Goal: Feedback & Contribution: Contribute content

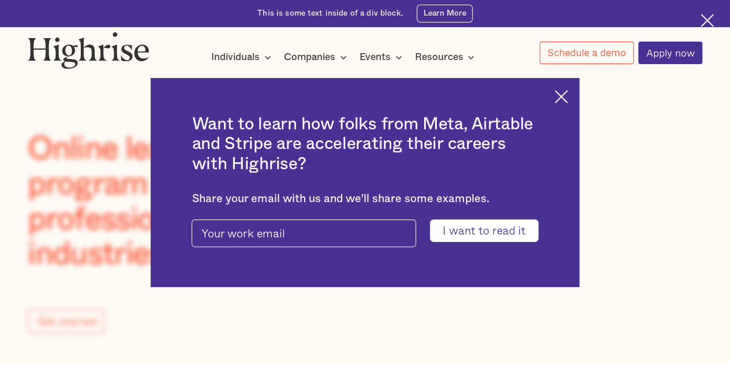
click at [568, 99] on img at bounding box center [561, 96] width 13 height 13
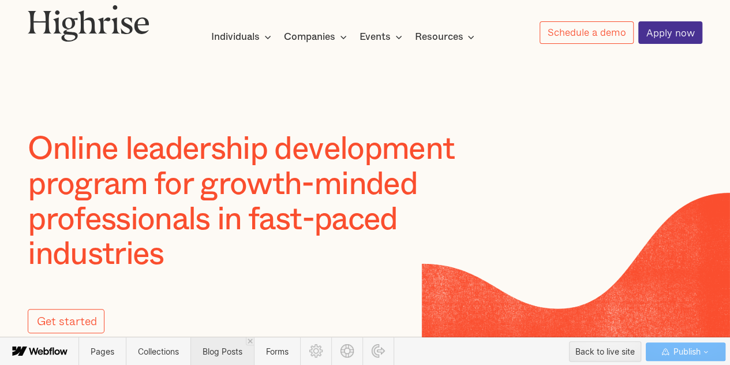
click at [203, 353] on span "Blog Posts" at bounding box center [221, 351] width 63 height 28
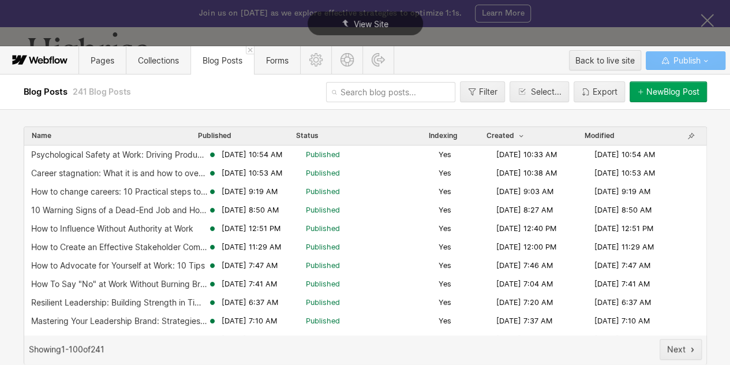
click at [658, 93] on div "New Blog Post" at bounding box center [672, 91] width 53 height 9
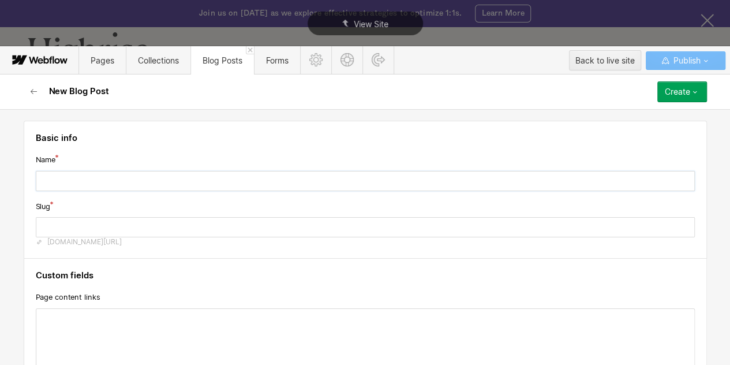
click at [212, 173] on input "text" at bounding box center [365, 181] width 659 height 20
paste input "[EMAIL_ADDRESS][DOMAIN_NAME]"
type input "[EMAIL_ADDRESS][DOMAIN_NAME]"
type input "faysalzaman-outlook-com"
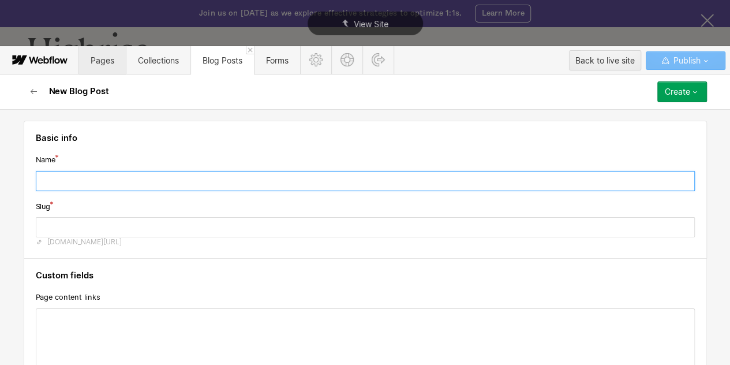
paste input "Efficient Execution: Prioritization Frameworks Every Leader Should Know"
type input "Efficient Execution: Prioritization Frameworks Every Leader Should Know"
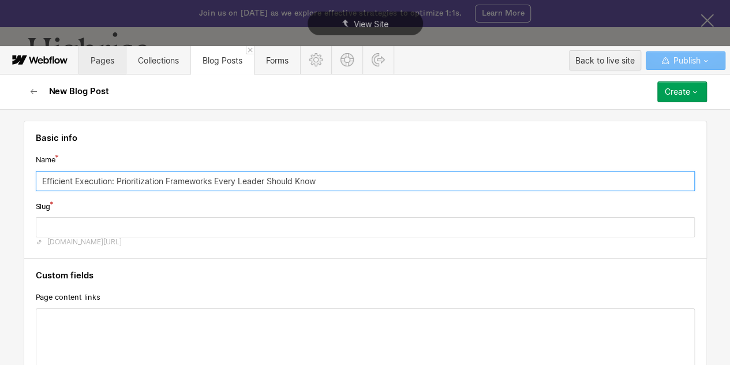
type input "efficient-execution-prioritization-frameworks-every-leader-should-know"
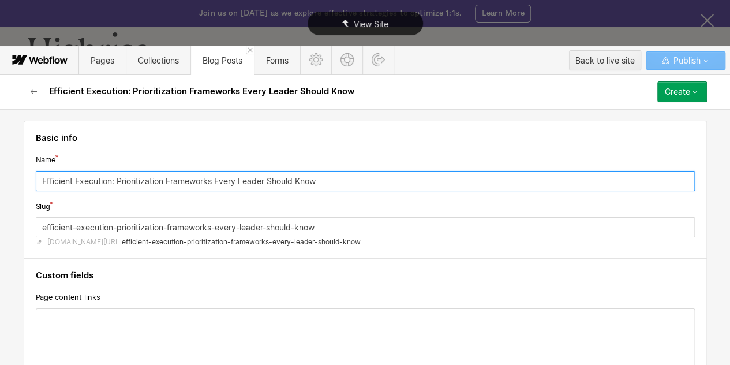
type input "Efficient Execution: Prioritization Frameworks Every Leader Should Know"
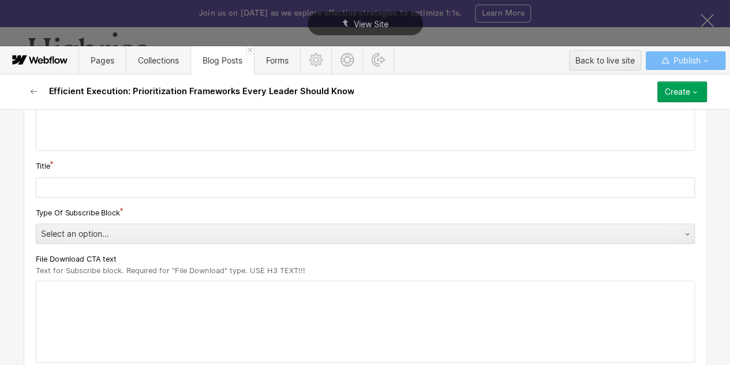
scroll to position [239, 0]
click at [191, 188] on input "text" at bounding box center [365, 188] width 659 height 20
paste input "Efficient Execution: Prioritization Frameworks Every Leader Should Know"
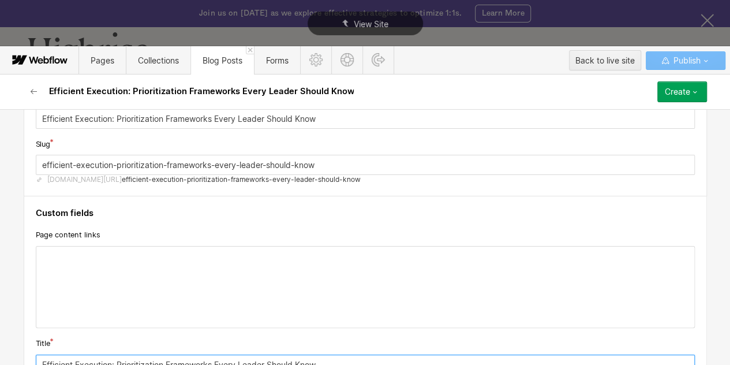
scroll to position [72, 0]
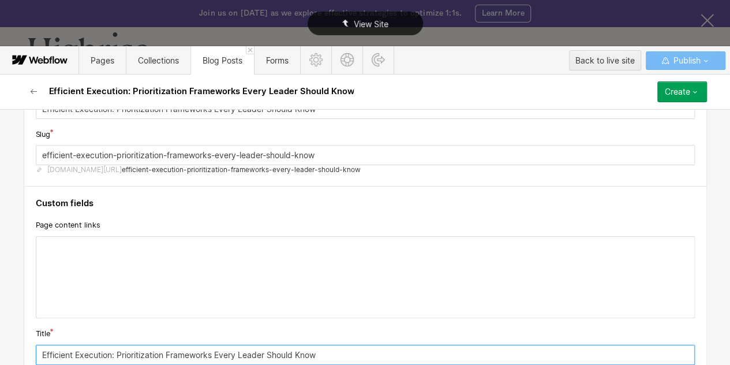
type input "Efficient Execution: Prioritization Frameworks Every Leader Should Know"
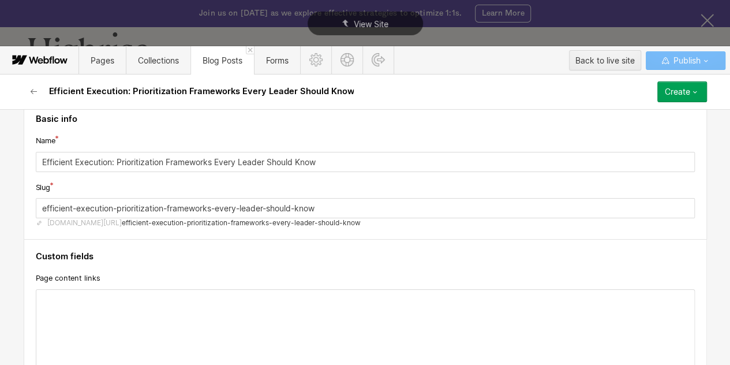
scroll to position [18, 0]
click at [104, 205] on input "efficient-execution-prioritization-frameworks-every-leader-should-know" at bounding box center [365, 209] width 659 height 20
paste input "prioritization frameworks"
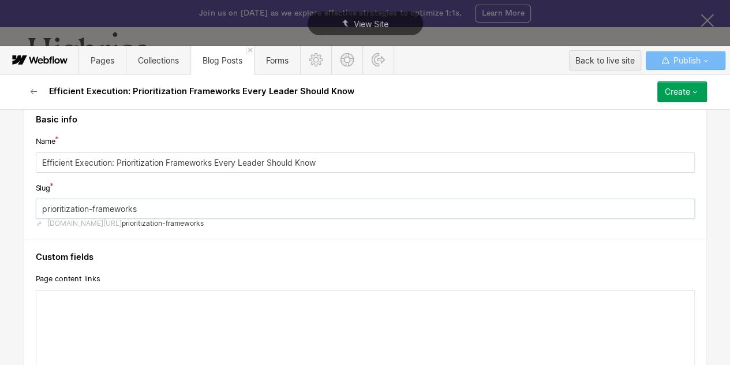
click at [224, 201] on input "prioritization-frameworks" at bounding box center [365, 209] width 659 height 20
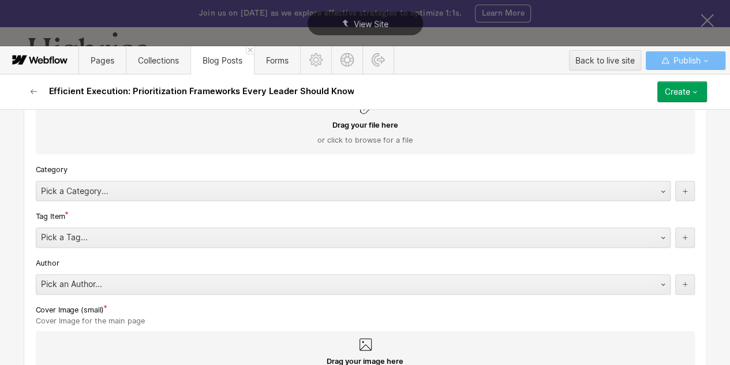
scroll to position [534, 0]
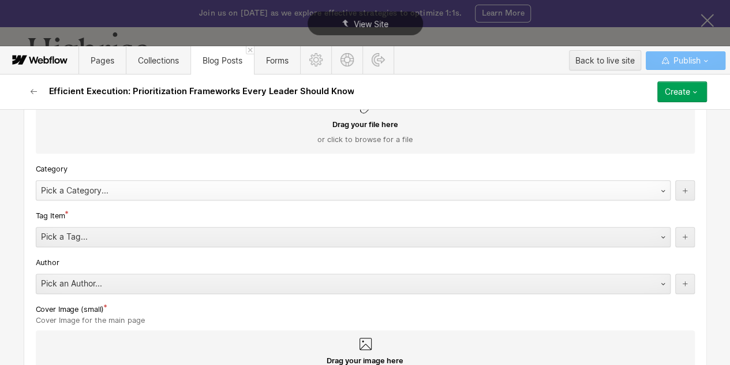
type input "prioritization-frameworks"
click at [135, 185] on div "Pick a Category..." at bounding box center [341, 190] width 611 height 18
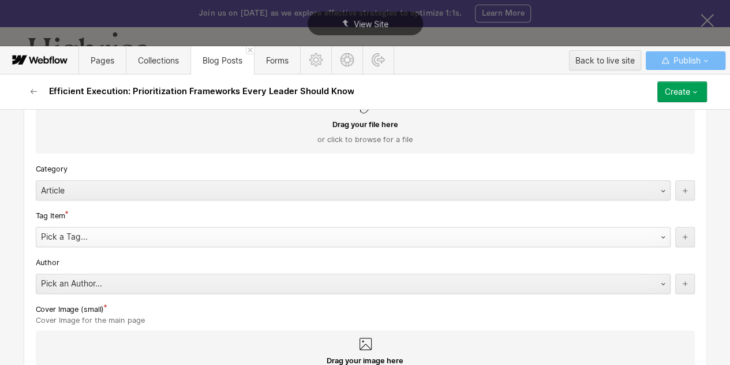
click at [96, 241] on div "Pick a Tag..." at bounding box center [341, 236] width 611 height 18
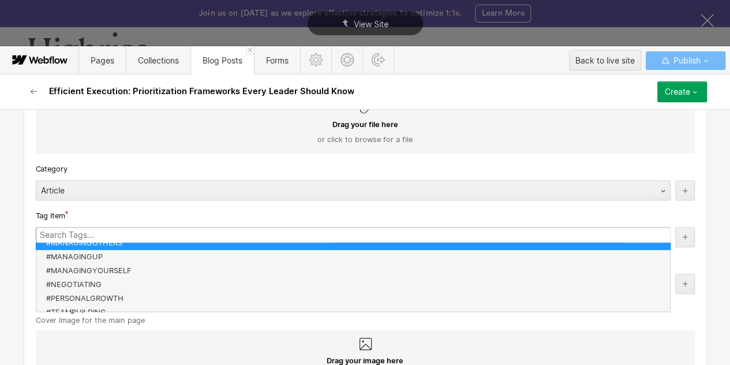
scroll to position [55, 0]
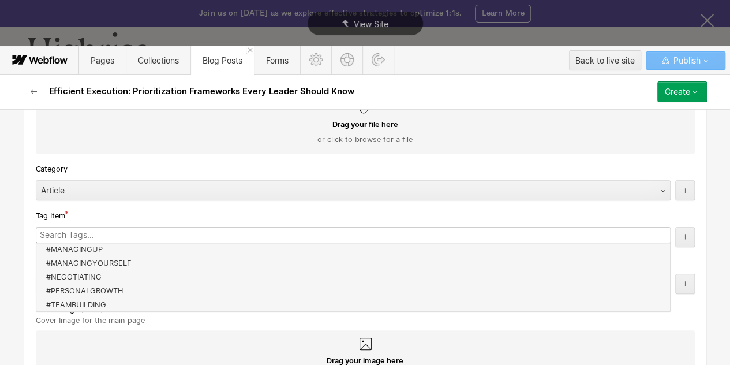
click at [0, 297] on div "Basic info Name Efficient Execution: Prioritization Frameworks Every Leader Sho…" at bounding box center [365, 237] width 730 height 256
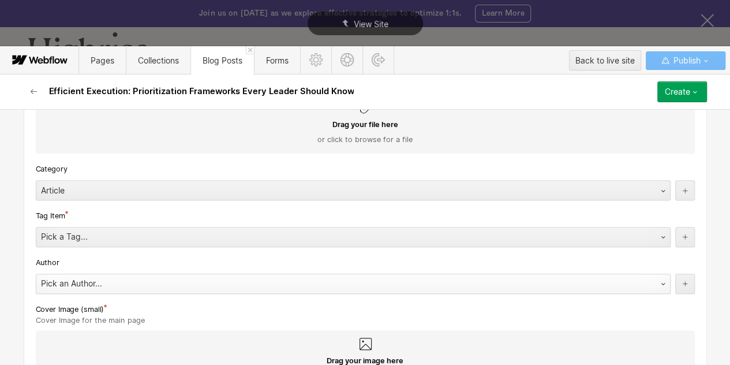
click at [51, 284] on div "Pick an Author..." at bounding box center [341, 283] width 611 height 18
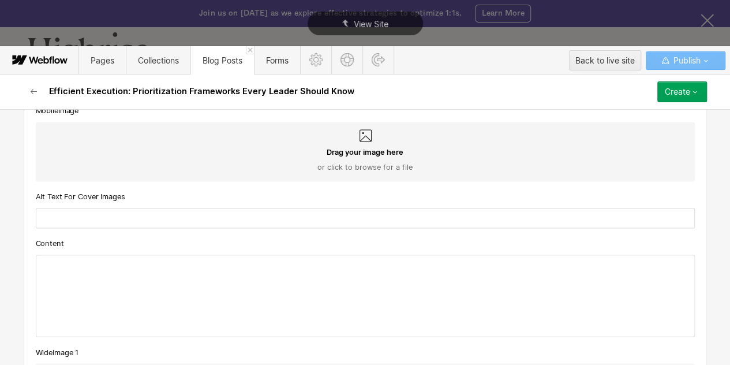
scroll to position [923, 0]
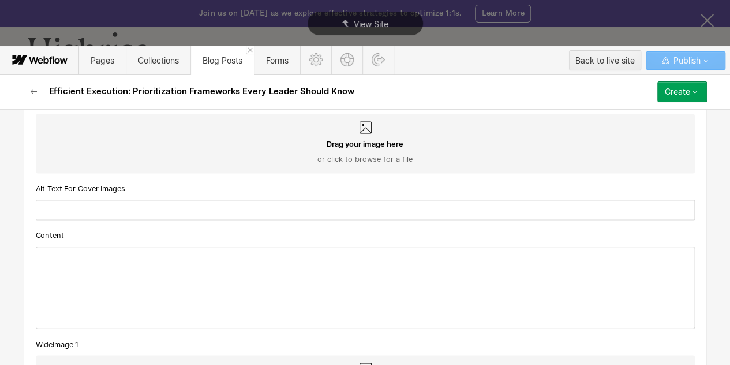
click at [82, 255] on div at bounding box center [365, 287] width 658 height 81
click at [146, 318] on div "‍" at bounding box center [365, 287] width 658 height 81
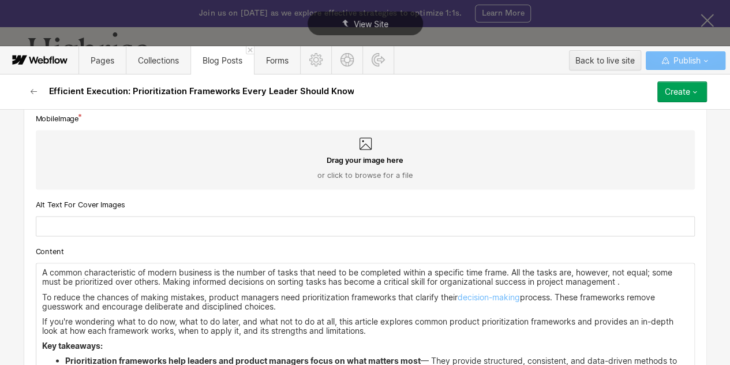
scroll to position [909, 0]
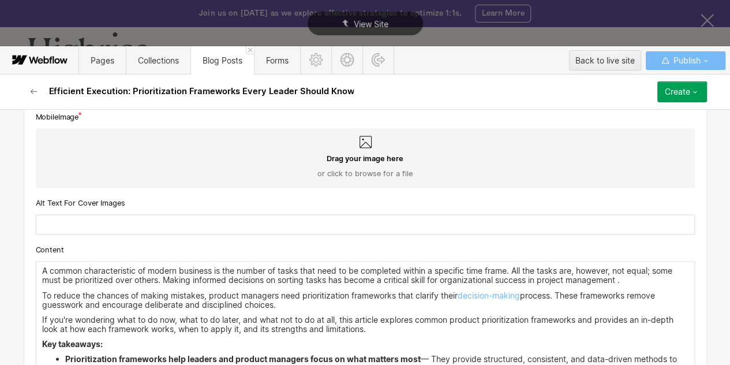
click at [36, 271] on div "A common characteristic of modern business is the number of tasks that need to …" at bounding box center [365, 347] width 658 height 173
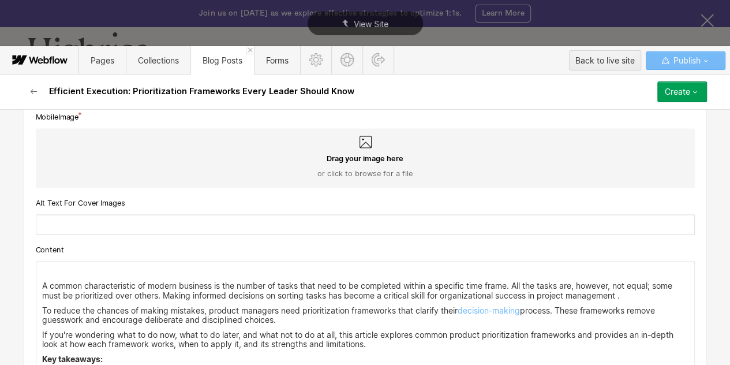
click at [42, 268] on p "‍" at bounding box center [365, 270] width 646 height 9
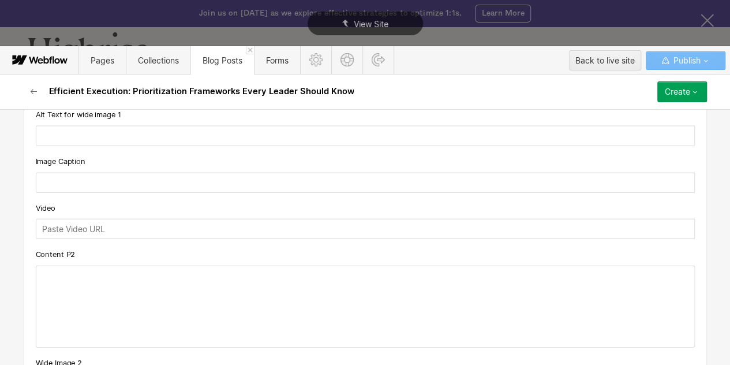
scroll to position [1382, 0]
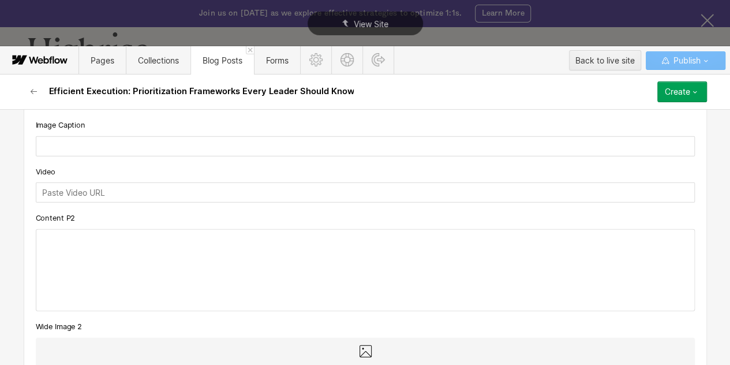
click at [57, 246] on div at bounding box center [365, 270] width 658 height 81
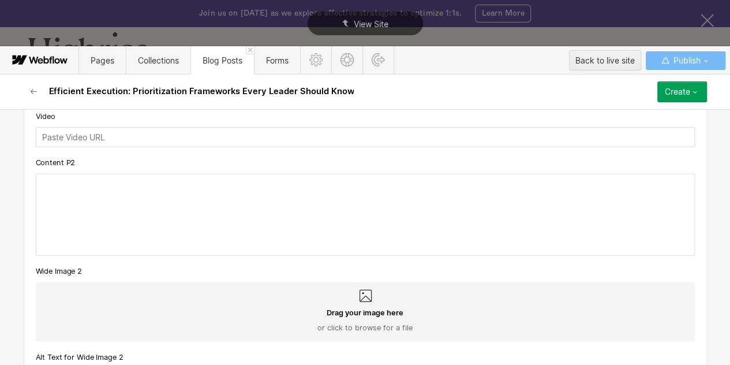
scroll to position [1438, 0]
click at [50, 179] on div at bounding box center [365, 214] width 658 height 81
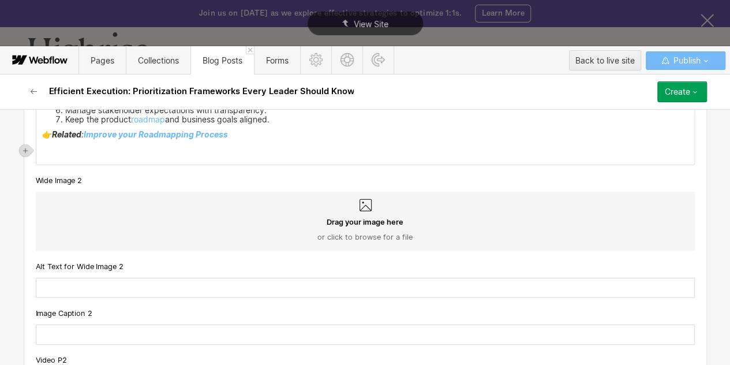
scroll to position [1757, 0]
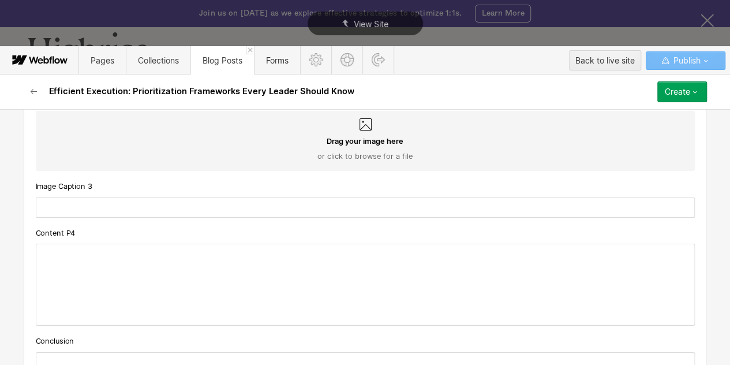
click at [53, 257] on div at bounding box center [365, 284] width 658 height 81
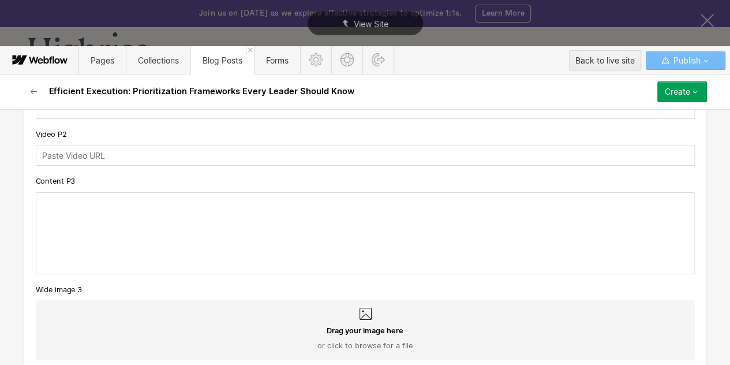
scroll to position [1967, 0]
click at [81, 192] on div at bounding box center [365, 233] width 659 height 82
click at [81, 198] on p "‍" at bounding box center [365, 201] width 646 height 9
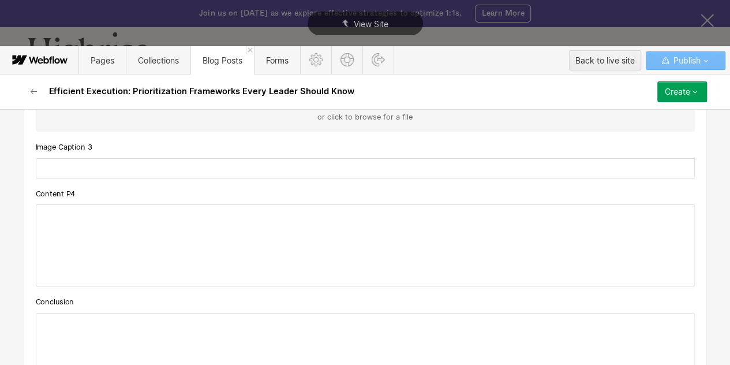
scroll to position [8884, 0]
click at [138, 228] on div at bounding box center [365, 246] width 658 height 81
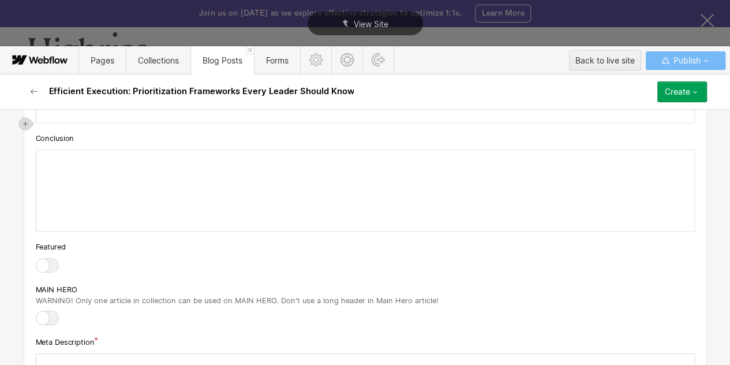
scroll to position [9211, 0]
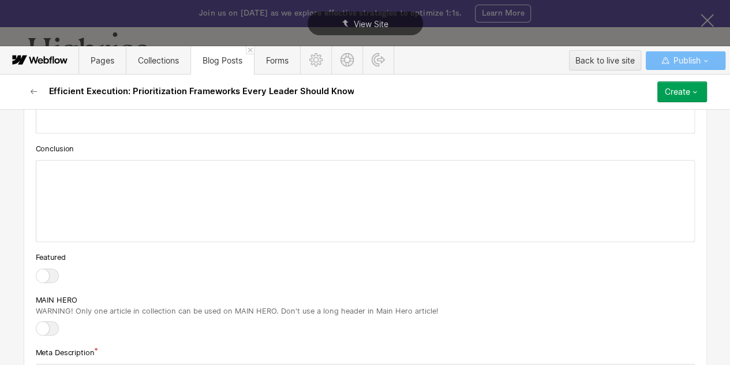
scroll to position [9192, 0]
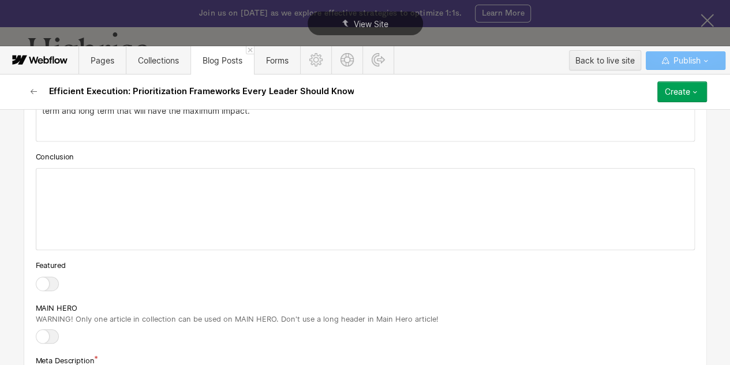
click at [136, 191] on div at bounding box center [365, 209] width 658 height 81
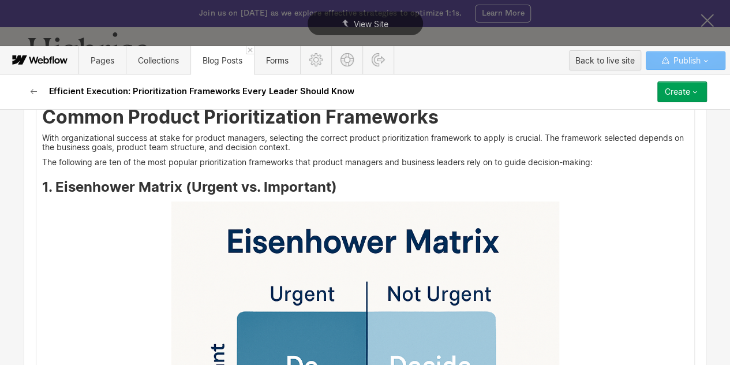
scroll to position [2056, 0]
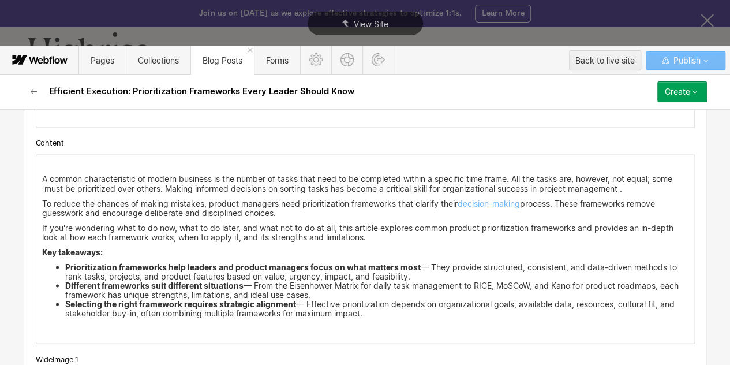
scroll to position [1016, 0]
drag, startPoint x: 35, startPoint y: 174, endPoint x: 396, endPoint y: 315, distance: 387.0
click at [396, 315] on div "‍ A common characteristic of modern business is the number of tasks that need t…" at bounding box center [365, 248] width 658 height 188
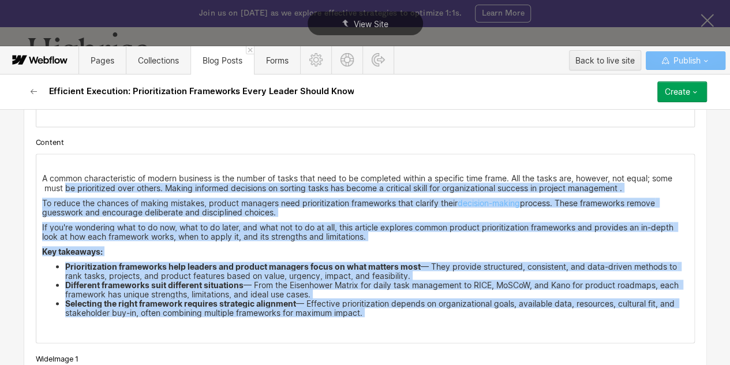
drag, startPoint x: 268, startPoint y: 276, endPoint x: 36, endPoint y: 169, distance: 255.6
click at [36, 169] on div "‍ A common characteristic of modern business is the number of tasks that need t…" at bounding box center [365, 248] width 658 height 188
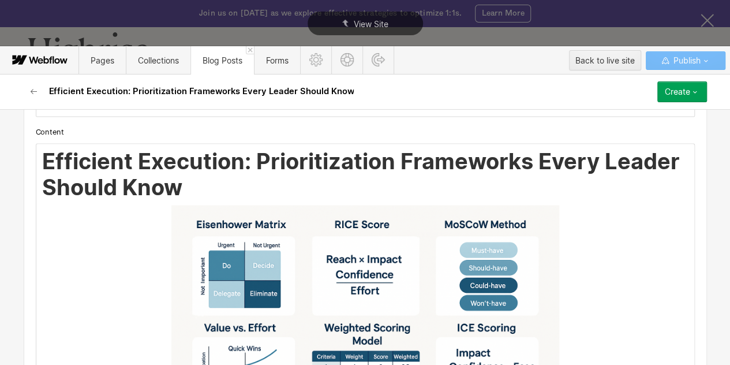
scroll to position [1027, 0]
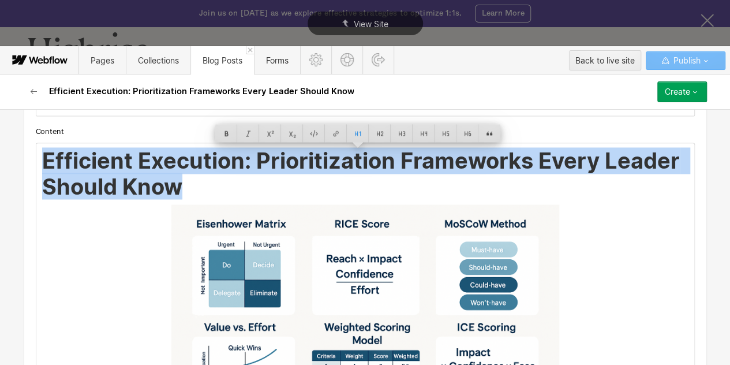
drag, startPoint x: 38, startPoint y: 154, endPoint x: 177, endPoint y: 184, distance: 142.3
click at [177, 184] on h1 "Efficient Execution: Prioritization Frameworks Every Leader Should Know" at bounding box center [365, 173] width 646 height 51
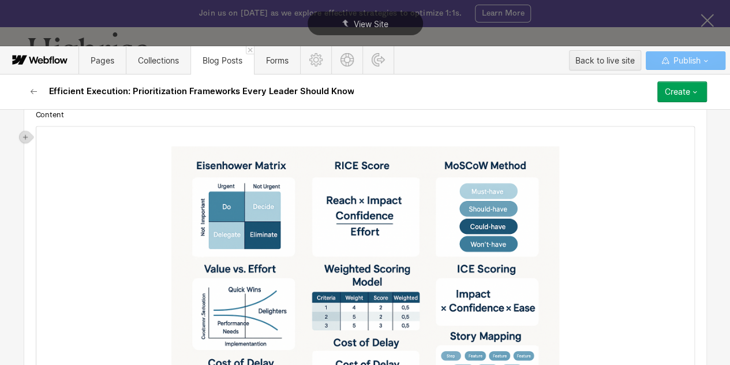
scroll to position [1039, 0]
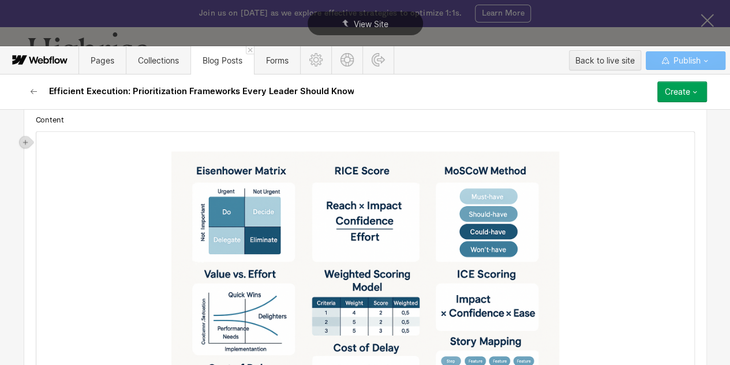
click at [294, 216] on img at bounding box center [365, 280] width 388 height 259
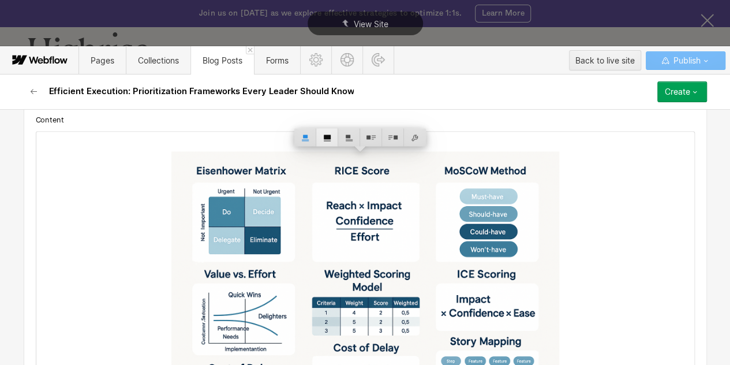
click at [325, 132] on div at bounding box center [327, 137] width 22 height 18
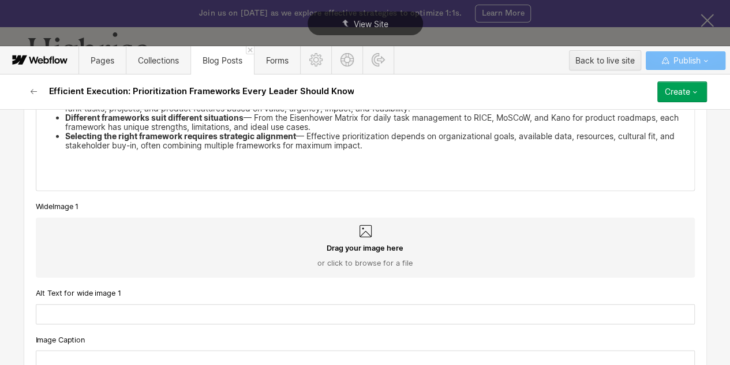
scroll to position [1648, 0]
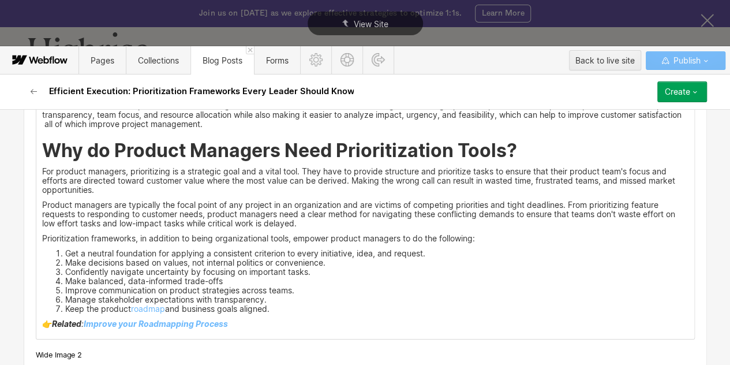
scroll to position [1990, 0]
click at [688, 89] on div "Create" at bounding box center [677, 91] width 25 height 9
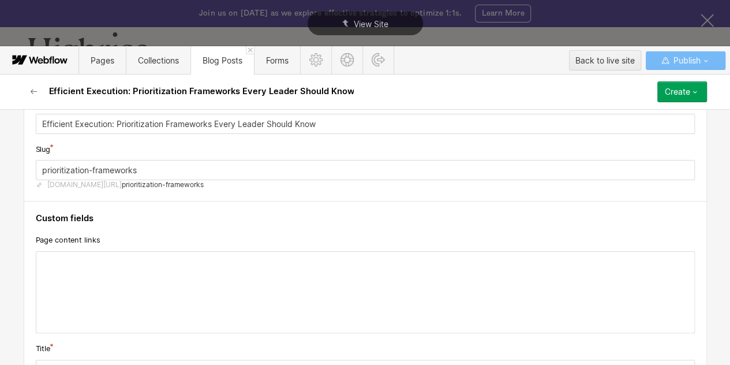
scroll to position [65, 0]
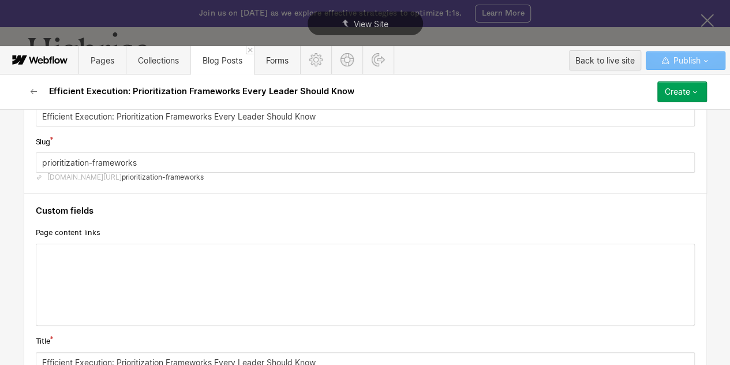
click at [68, 257] on div at bounding box center [365, 284] width 658 height 81
click at [21, 250] on div at bounding box center [26, 254] width 12 height 12
click at [181, 249] on div at bounding box center [179, 253] width 22 height 18
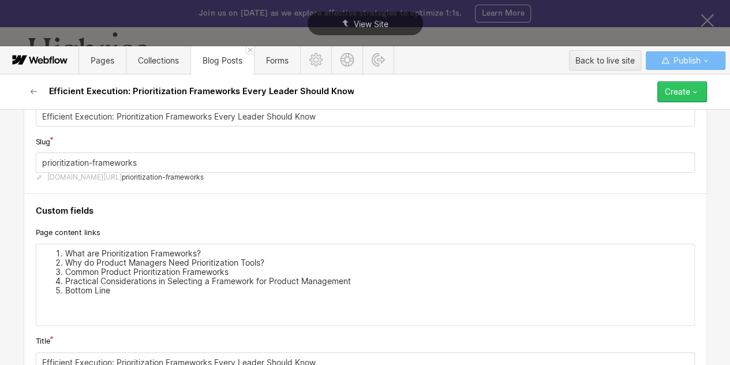
click at [673, 94] on div "Create" at bounding box center [677, 91] width 25 height 9
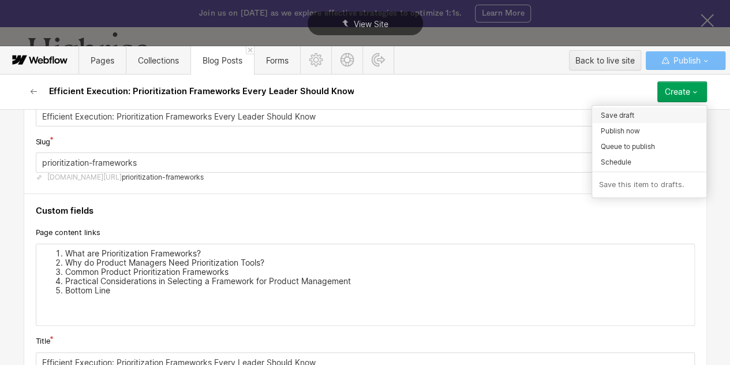
click at [628, 111] on span "Save draft" at bounding box center [617, 115] width 33 height 11
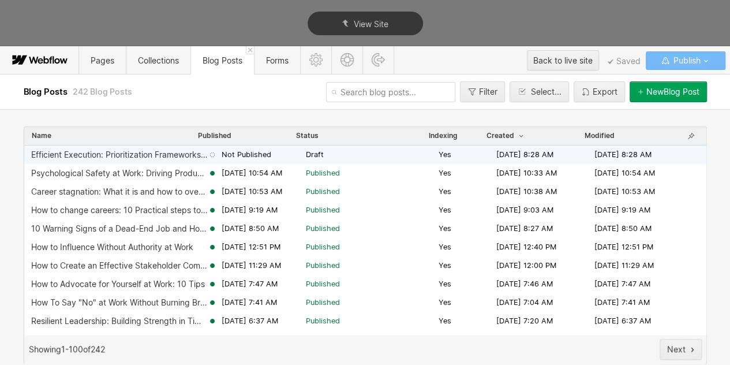
scroll to position [0, 0]
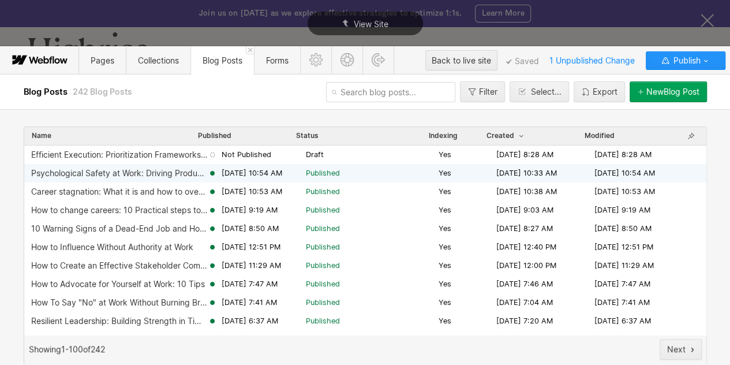
click at [91, 174] on div "Psychological Safety at Work: Driving Productivity Through Inclusion and Trust" at bounding box center [119, 173] width 177 height 9
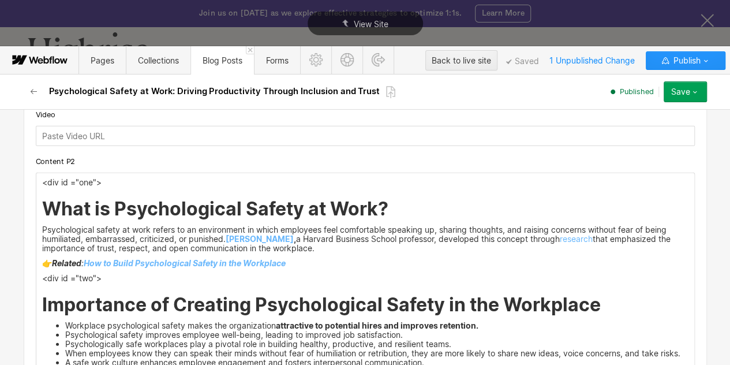
scroll to position [1533, 0]
click at [74, 182] on p "<div id ="one">" at bounding box center [365, 181] width 646 height 9
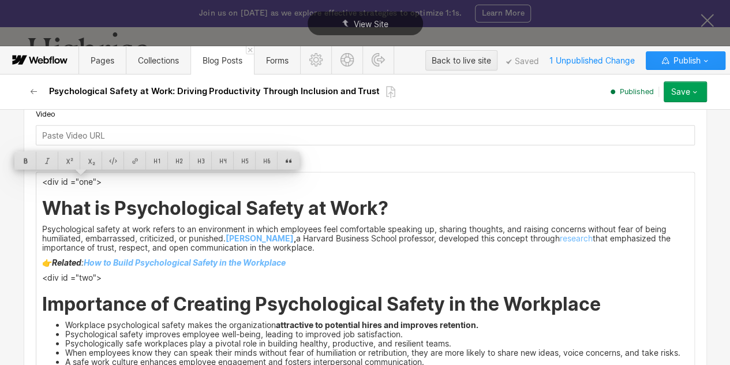
click at [74, 182] on p "<div id ="one">" at bounding box center [365, 181] width 646 height 9
click at [30, 91] on icon "button" at bounding box center [33, 91] width 6 height 5
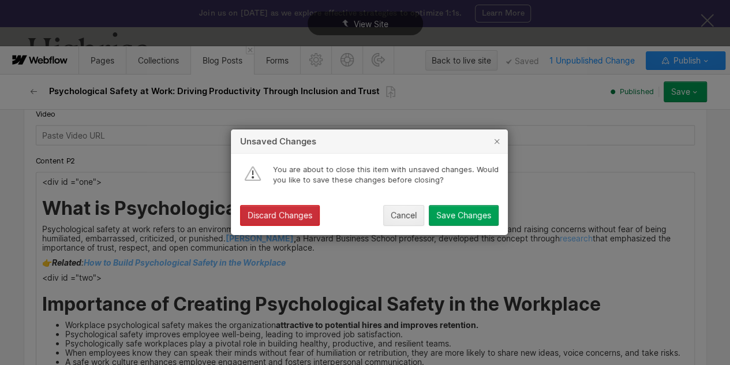
click at [278, 220] on button "Discard Changes" at bounding box center [280, 215] width 80 height 21
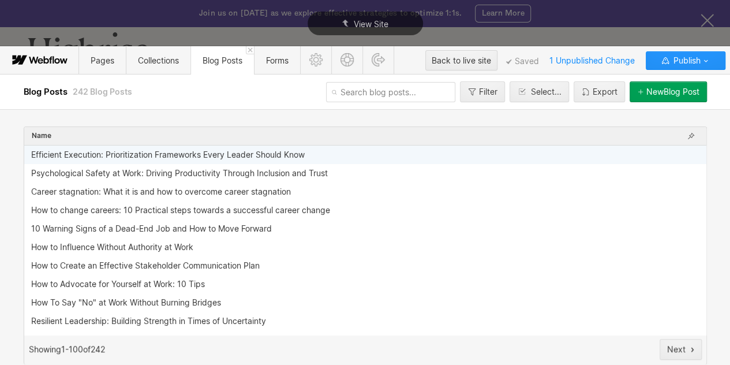
click at [190, 160] on div "Efficient Execution: Prioritization Frameworks Every Leader Should Know" at bounding box center [365, 154] width 682 height 18
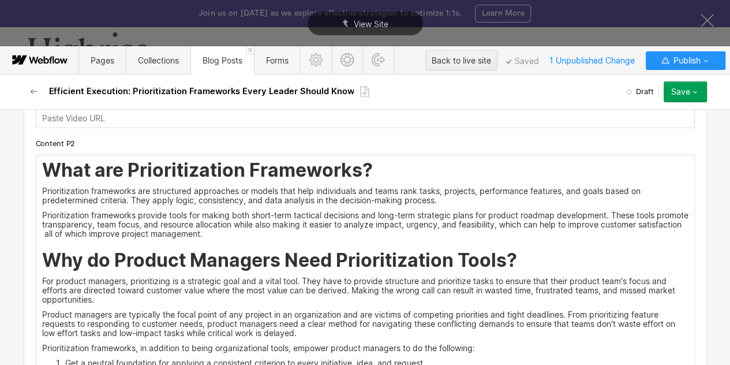
scroll to position [1828, 0]
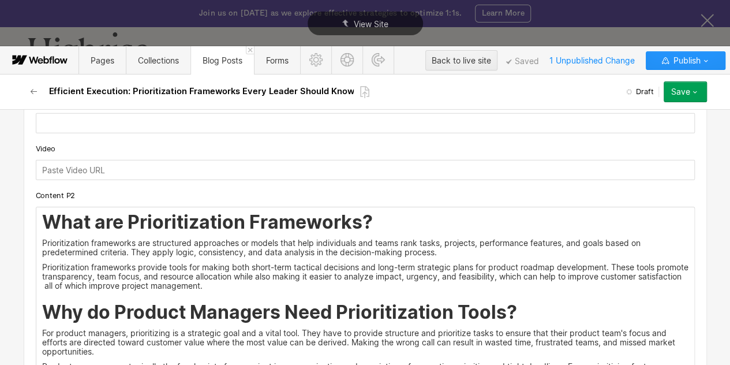
click at [36, 216] on div "What are Prioritization Frameworks? Prioritization frameworks are structured ap…" at bounding box center [365, 353] width 658 height 293
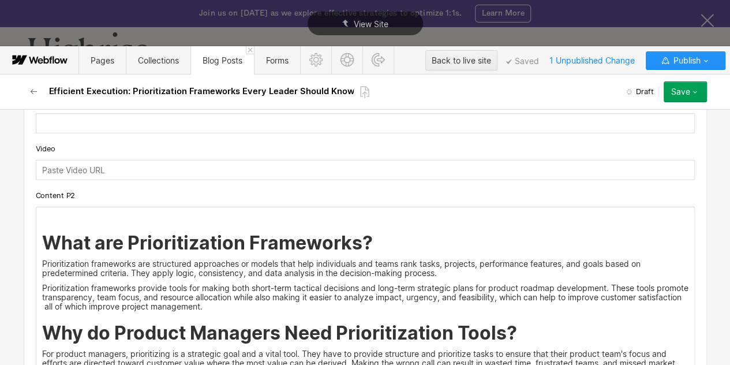
click at [42, 214] on p "‍" at bounding box center [365, 216] width 646 height 9
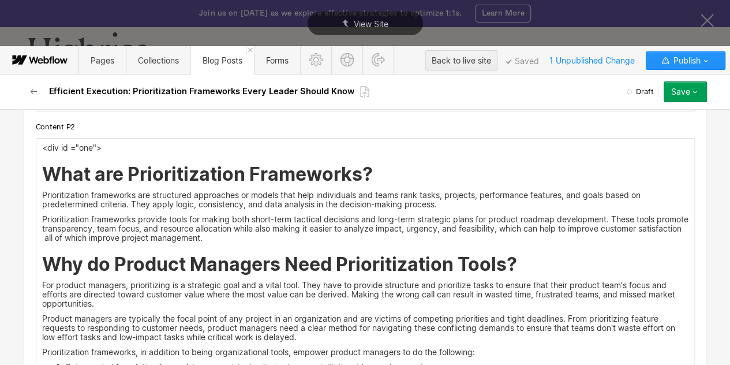
scroll to position [1903, 0]
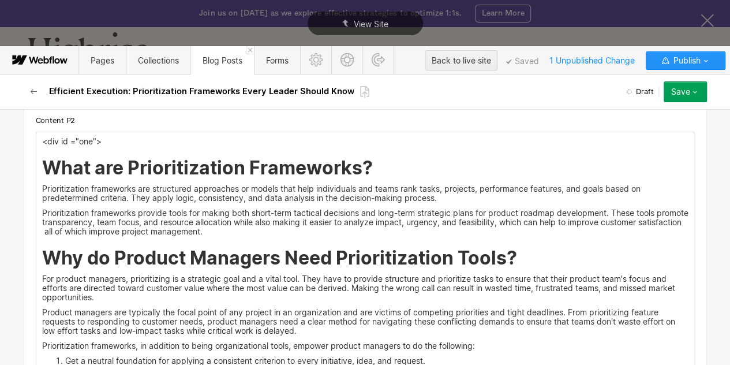
click at [36, 259] on div "<div id ="one"> What are Prioritization Frameworks? Prioritization frameworks a…" at bounding box center [365, 289] width 658 height 314
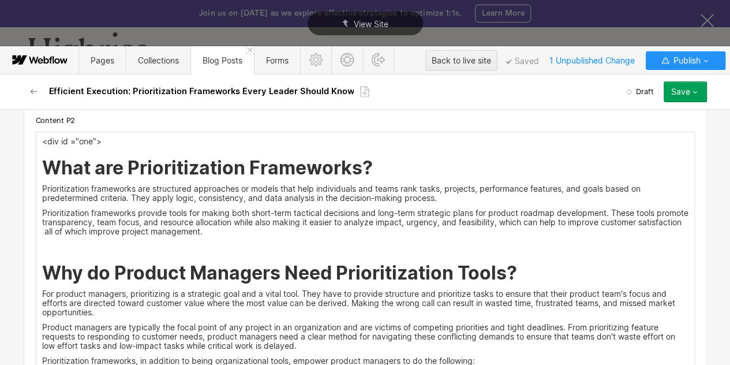
click at [42, 246] on p "‍" at bounding box center [365, 246] width 646 height 9
click at [87, 246] on p "<div id ="one">" at bounding box center [365, 246] width 646 height 9
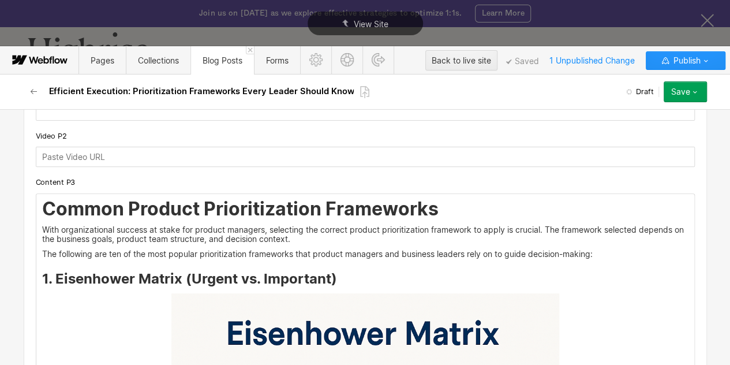
scroll to position [2432, 0]
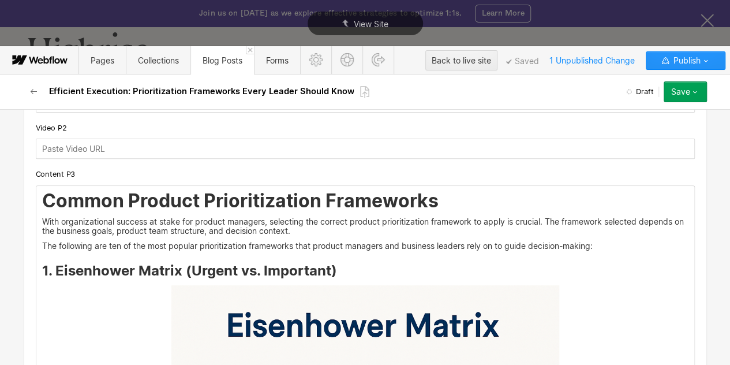
click at [42, 199] on h2 "Common Product Prioritization Frameworks" at bounding box center [365, 200] width 646 height 21
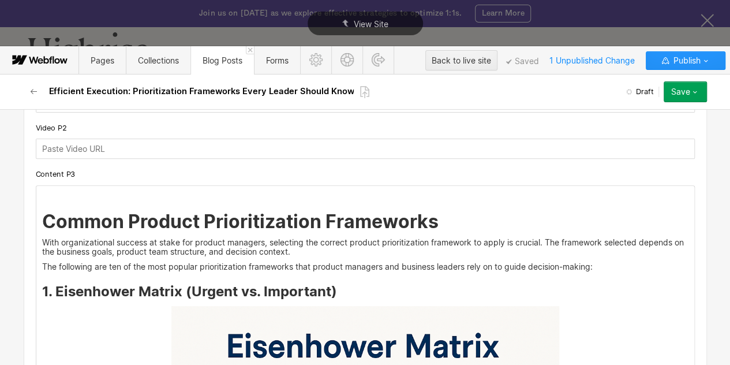
click at [42, 199] on p "‍" at bounding box center [365, 194] width 646 height 9
click at [87, 195] on p "<div id ="one">" at bounding box center [365, 194] width 646 height 9
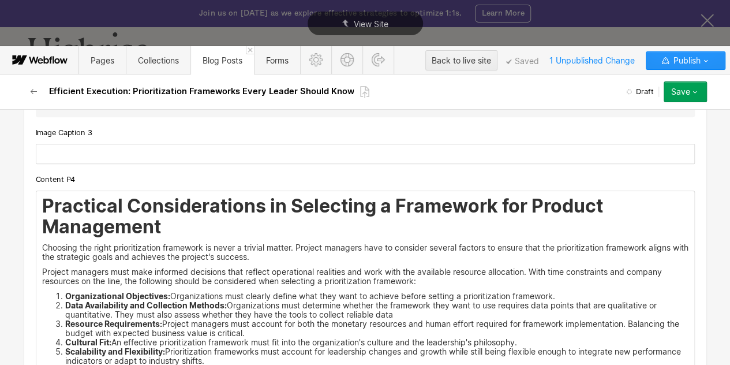
scroll to position [9380, 0]
click at [36, 215] on div "Practical Considerations in Selecting a Framework for Product Management Choosi…" at bounding box center [365, 311] width 658 height 242
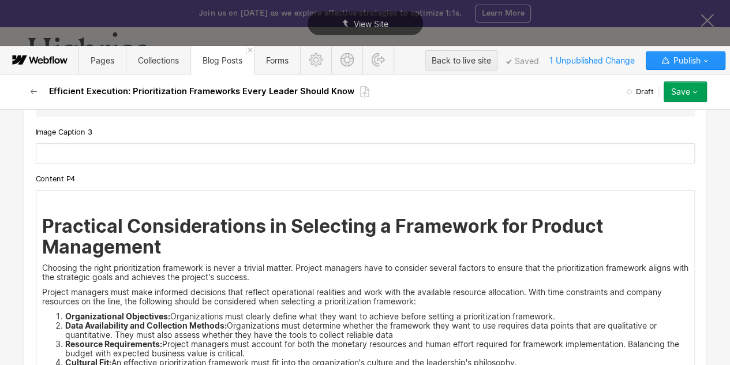
click at [42, 204] on p "‍" at bounding box center [365, 199] width 646 height 9
click at [88, 204] on p "<div id ="one">" at bounding box center [365, 199] width 646 height 9
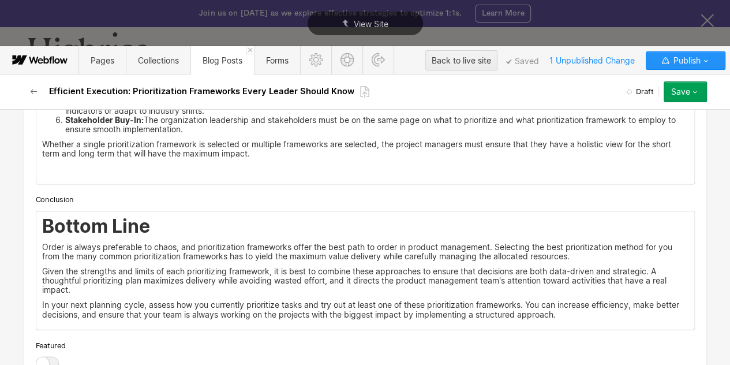
scroll to position [9650, 0]
click at [42, 236] on h2 "Bottom Line" at bounding box center [365, 225] width 646 height 21
click at [36, 237] on div "Bottom Line Order is always preferable to chaos, and prioritization frameworks …" at bounding box center [365, 270] width 658 height 118
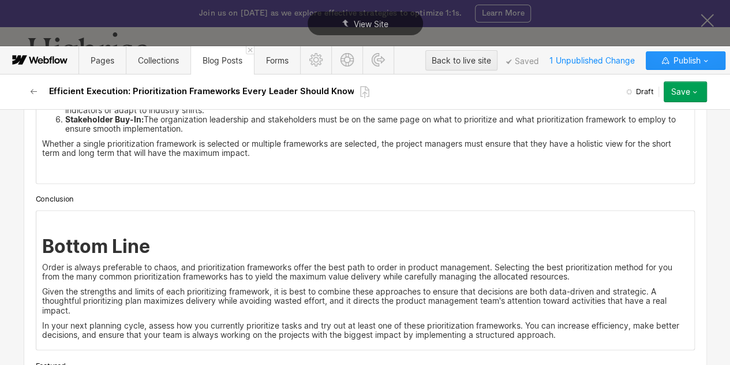
click at [36, 235] on div "‍ Bottom Line Order is always preferable to chaos, and prioritization framework…" at bounding box center [365, 280] width 658 height 138
click at [88, 224] on p "<div id ="one">" at bounding box center [365, 219] width 646 height 9
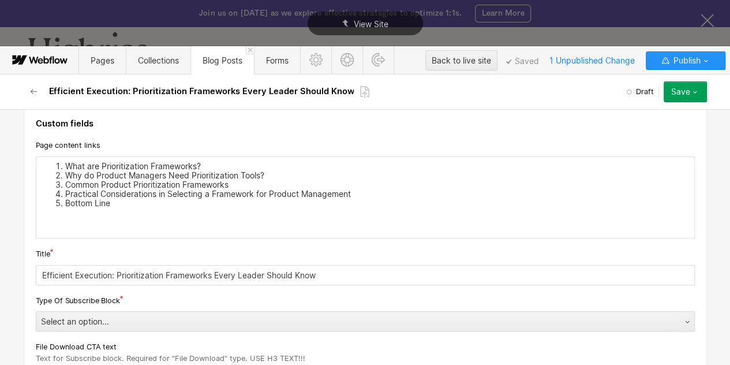
scroll to position [153, 0]
click at [111, 160] on li "What are Prioritization Frameworks?" at bounding box center [376, 164] width 623 height 9
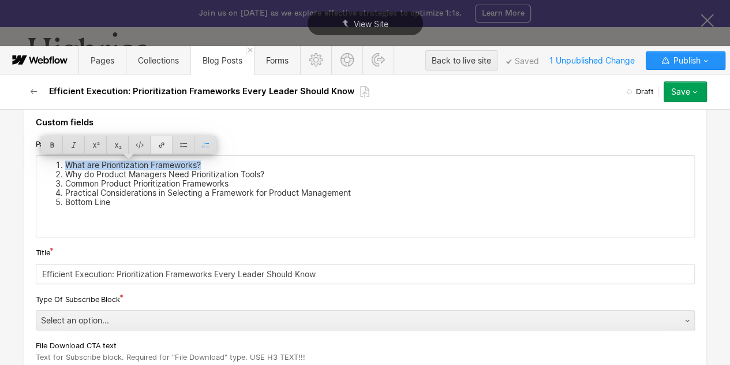
click at [157, 144] on div at bounding box center [162, 145] width 22 height 18
type input "#one"
click at [137, 174] on li "Why do Product Managers Need Prioritization Tools?" at bounding box center [376, 174] width 623 height 9
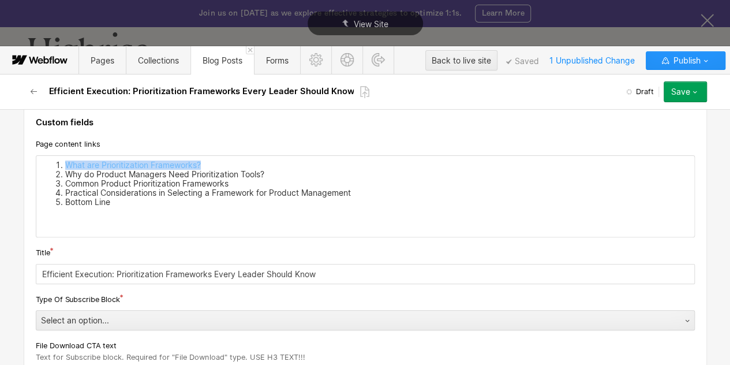
click at [137, 174] on li "Why do Product Managers Need Prioritization Tools?" at bounding box center [376, 174] width 623 height 9
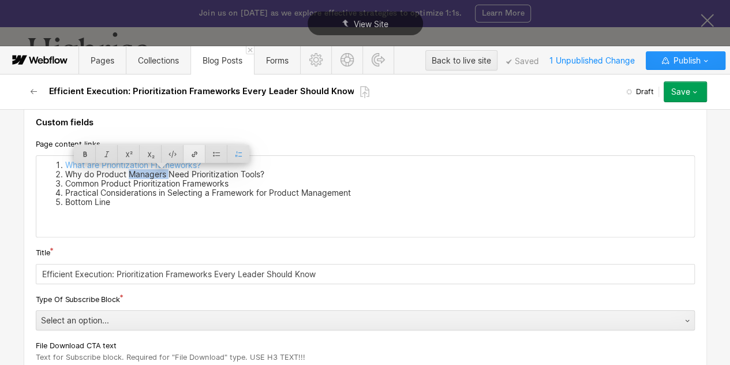
click at [190, 155] on div at bounding box center [195, 154] width 22 height 18
type input "#two"
click at [154, 184] on li "Common Product Prioritization Frameworks" at bounding box center [376, 183] width 623 height 9
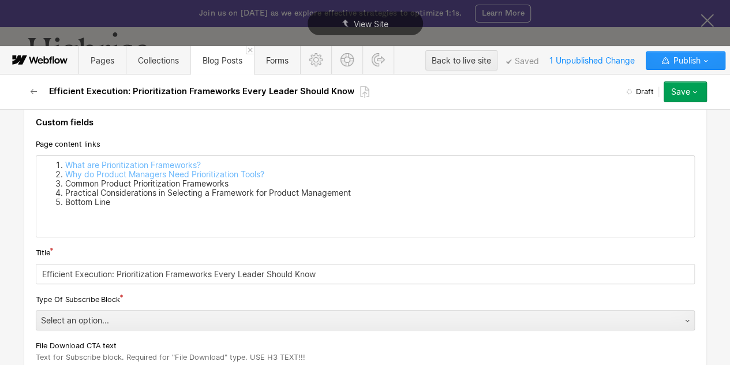
click at [154, 184] on li "Common Product Prioritization Frameworks" at bounding box center [376, 183] width 623 height 9
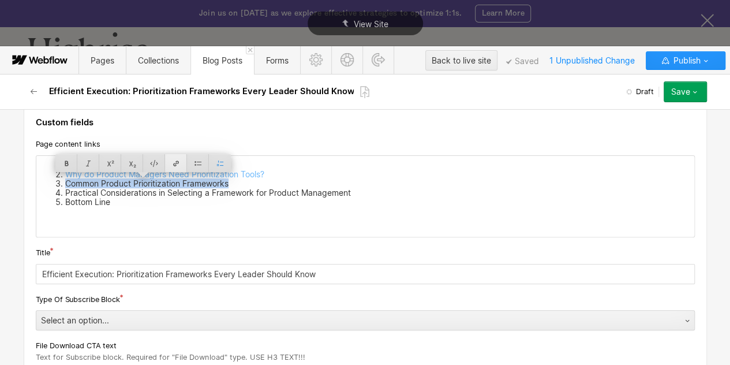
click at [175, 163] on div at bounding box center [176, 163] width 22 height 18
type input "#three"
click at [145, 195] on li "Practical Considerations in Selecting a Framework for Product Management" at bounding box center [376, 192] width 623 height 9
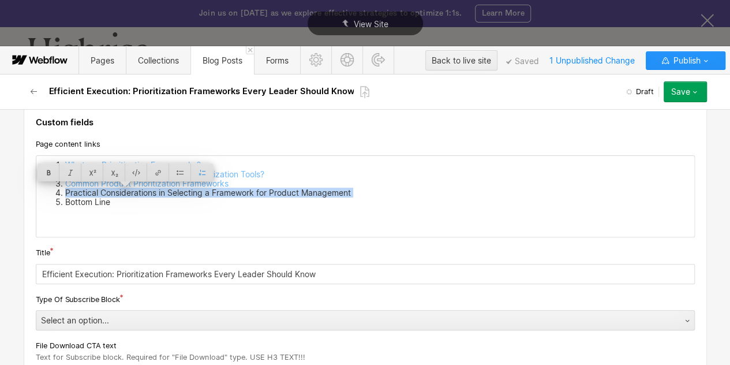
click at [145, 195] on li "Practical Considerations in Selecting a Framework for Product Management" at bounding box center [376, 192] width 623 height 9
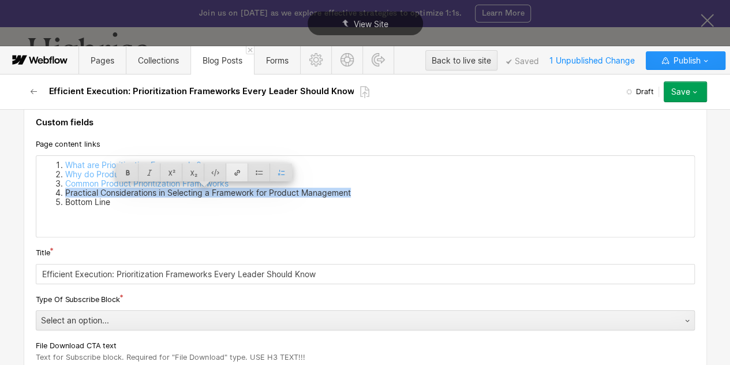
click at [244, 169] on div at bounding box center [237, 172] width 22 height 18
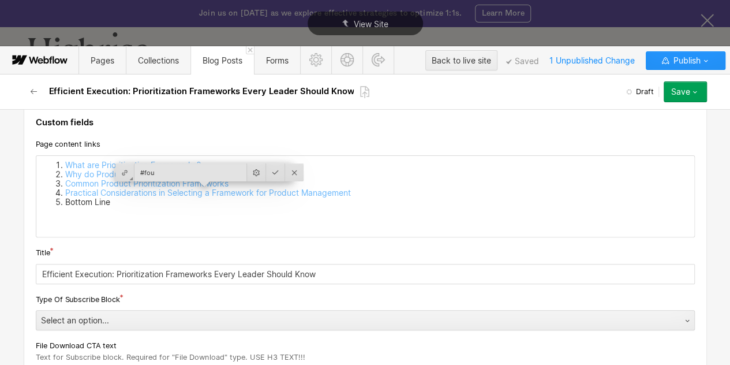
type input "#four"
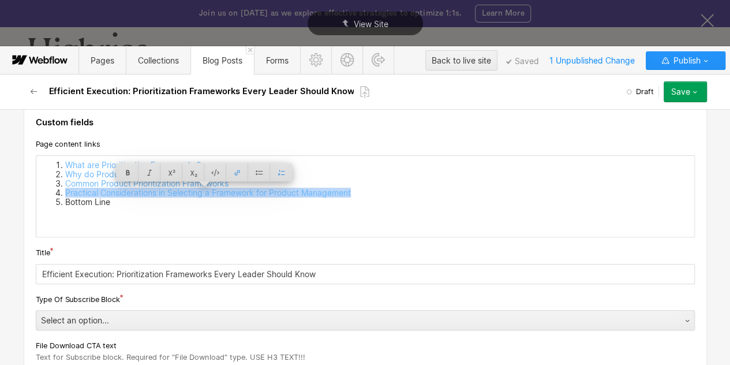
click at [101, 200] on li "Bottom Line" at bounding box center [376, 201] width 623 height 9
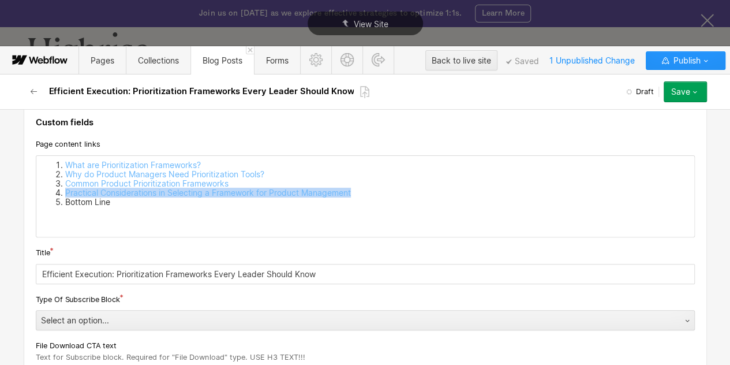
click at [101, 200] on li "Bottom Line" at bounding box center [376, 201] width 623 height 9
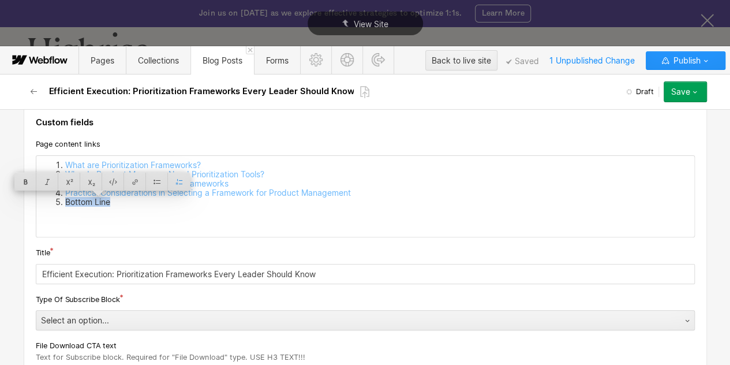
click at [101, 200] on li "Bottom Line" at bounding box center [376, 201] width 623 height 9
click at [132, 184] on div at bounding box center [135, 182] width 22 height 18
type input "#five"
click at [124, 213] on div "What are Prioritization Frameworks? Why do Product Managers Need Prioritization…" at bounding box center [365, 196] width 658 height 81
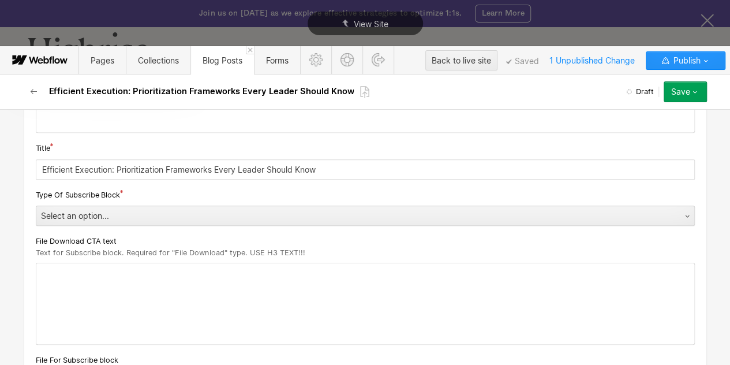
scroll to position [258, 0]
click at [124, 213] on div "Select an option..." at bounding box center [353, 215] width 635 height 18
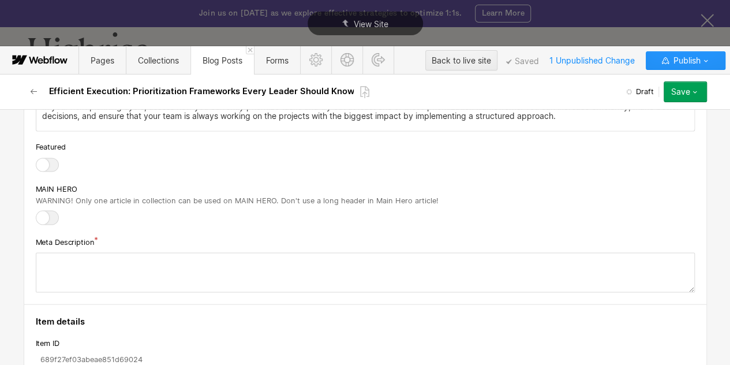
scroll to position [9870, 0]
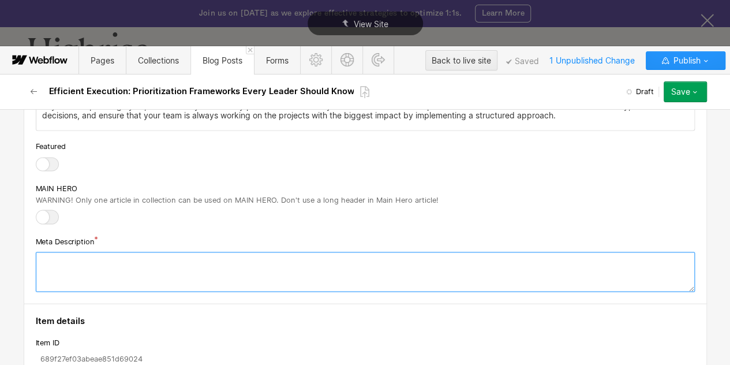
click at [150, 282] on textarea at bounding box center [365, 272] width 659 height 40
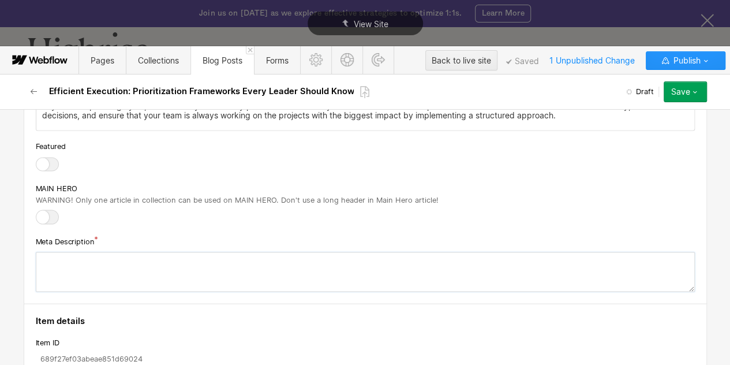
click at [150, 282] on textarea at bounding box center [365, 272] width 659 height 40
paste textarea "Discover the top 7 prioritization frameworks that enhance product management ef…"
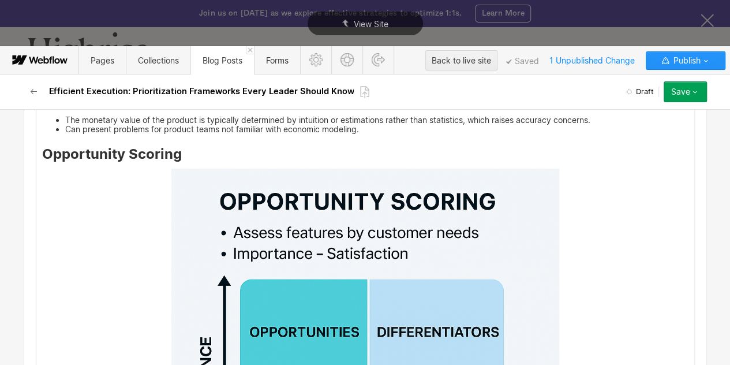
type textarea "Discover the top 7 prioritization frameworks that enhance product management ef…"
click at [388, 280] on img at bounding box center [365, 363] width 388 height 388
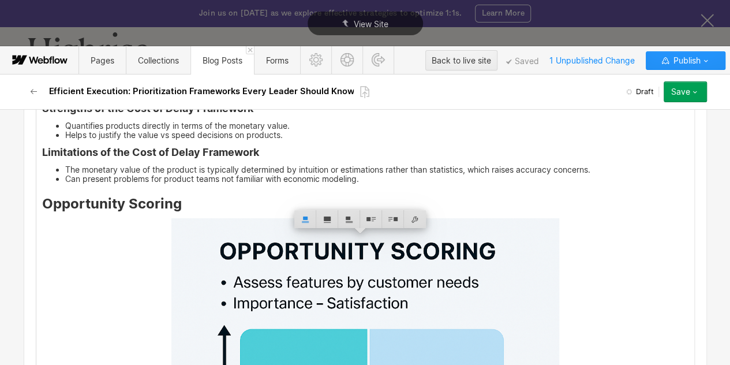
scroll to position [8479, 0]
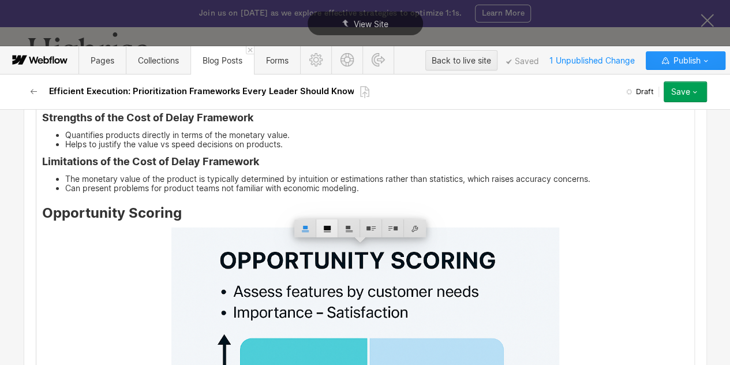
click at [329, 227] on div at bounding box center [327, 228] width 22 height 18
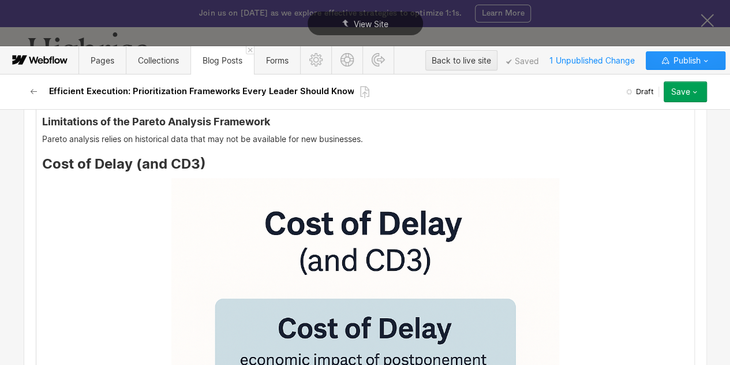
scroll to position [7868, 0]
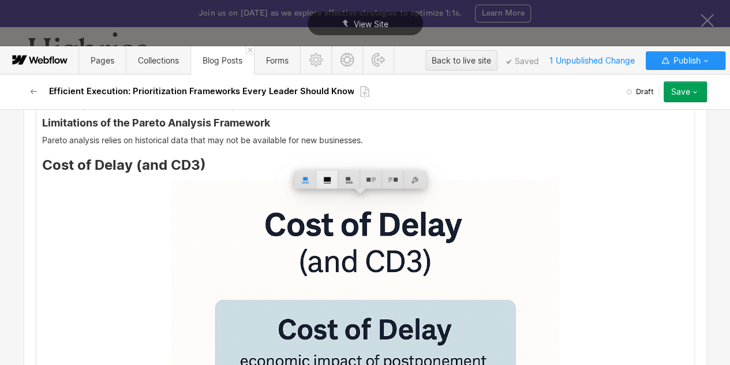
click at [321, 183] on div at bounding box center [327, 180] width 22 height 18
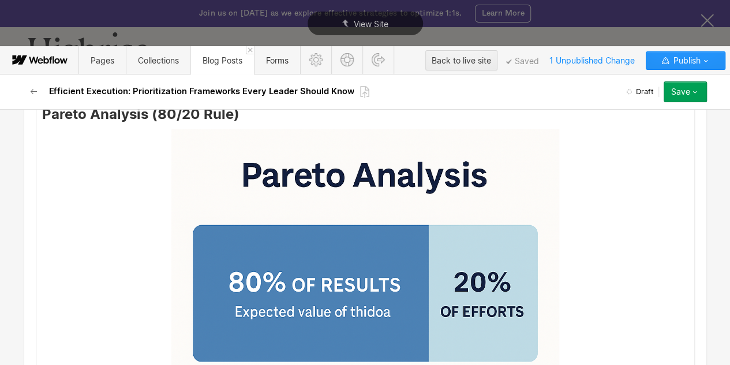
scroll to position [7299, 0]
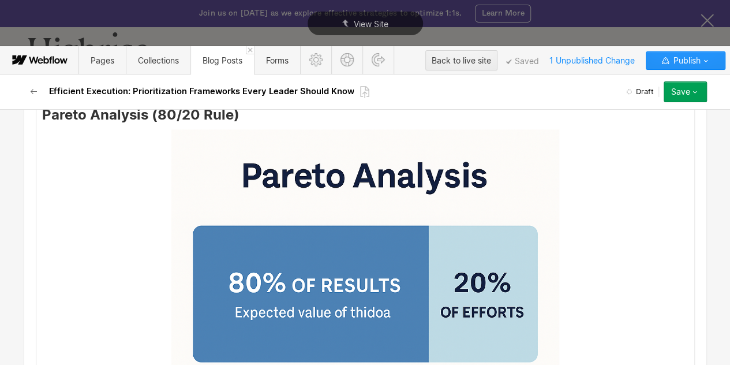
click at [303, 231] on img at bounding box center [365, 323] width 388 height 388
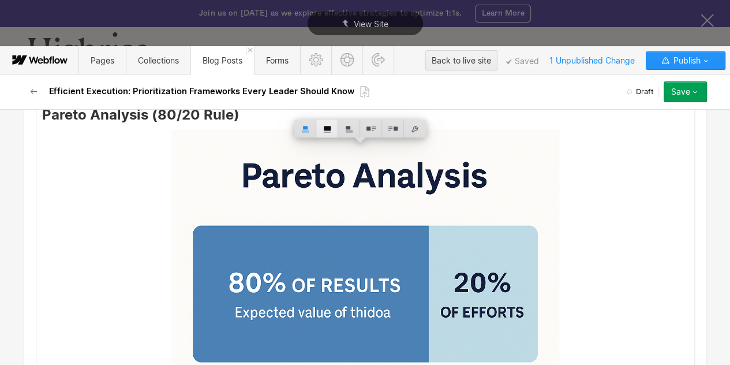
click at [332, 129] on div at bounding box center [327, 128] width 22 height 18
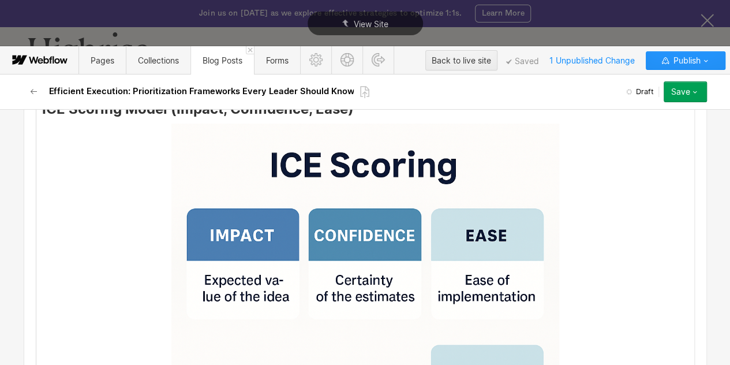
scroll to position [6591, 0]
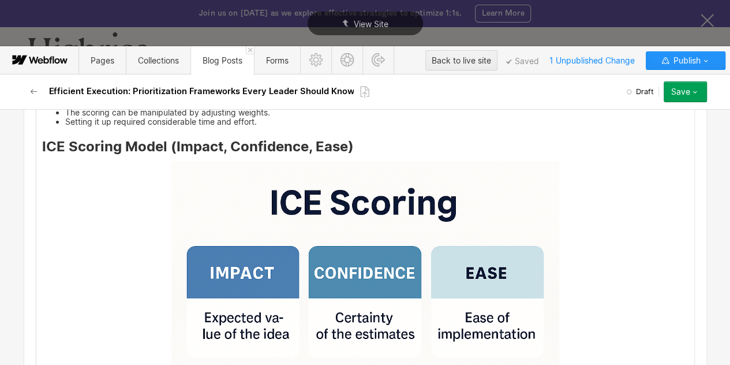
click at [275, 228] on img at bounding box center [365, 355] width 388 height 388
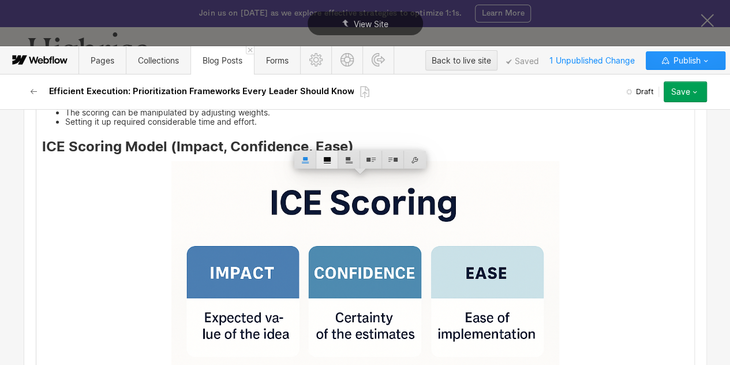
click at [324, 158] on div at bounding box center [327, 160] width 22 height 18
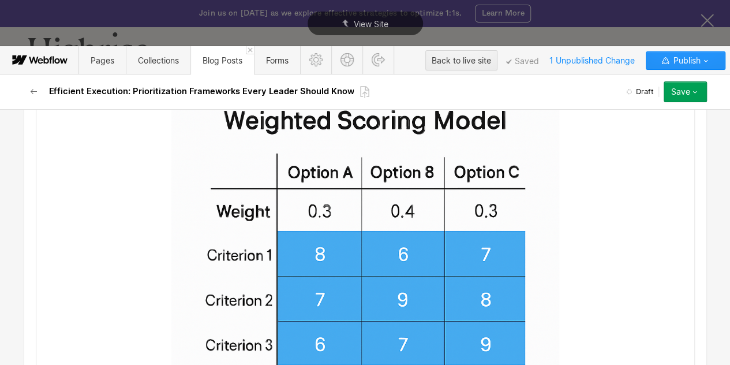
scroll to position [5994, 0]
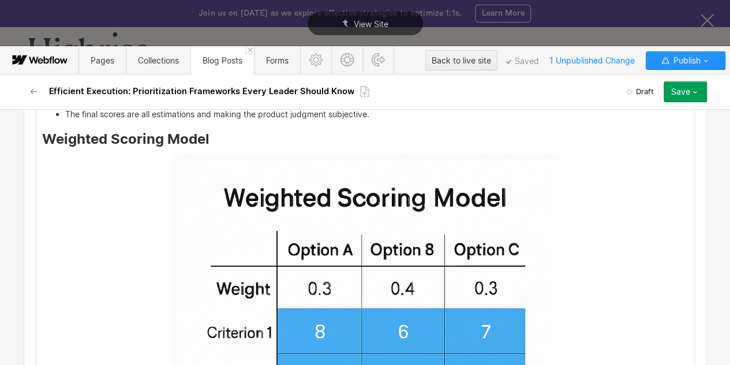
click at [256, 210] on img at bounding box center [365, 348] width 388 height 388
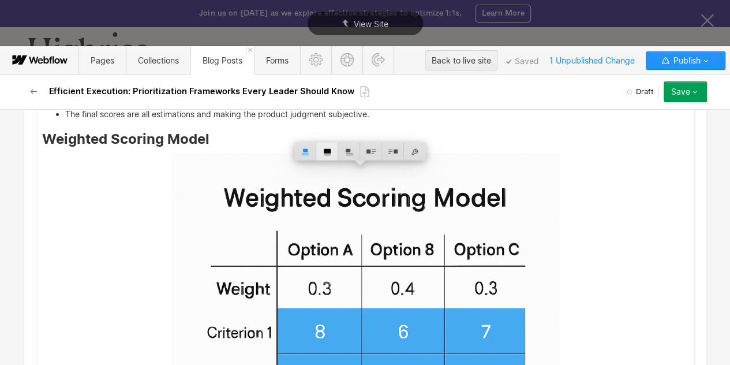
click at [335, 148] on div at bounding box center [327, 152] width 22 height 18
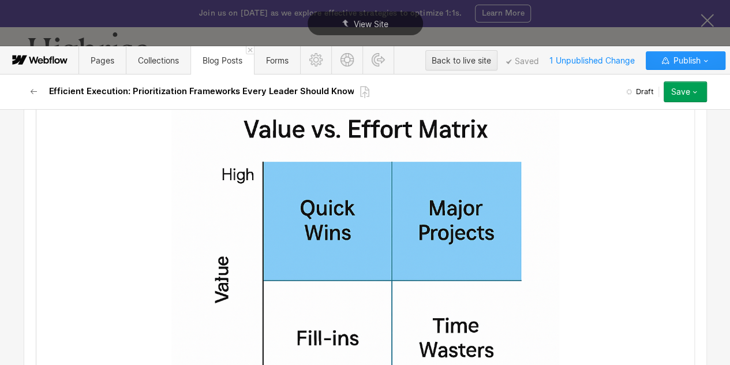
scroll to position [5395, 0]
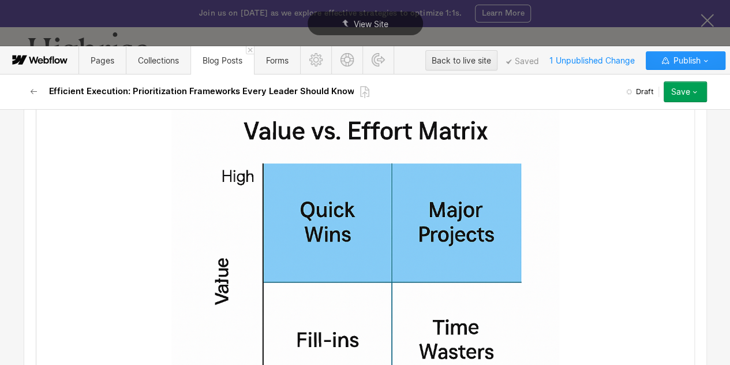
click at [312, 201] on img at bounding box center [365, 281] width 388 height 388
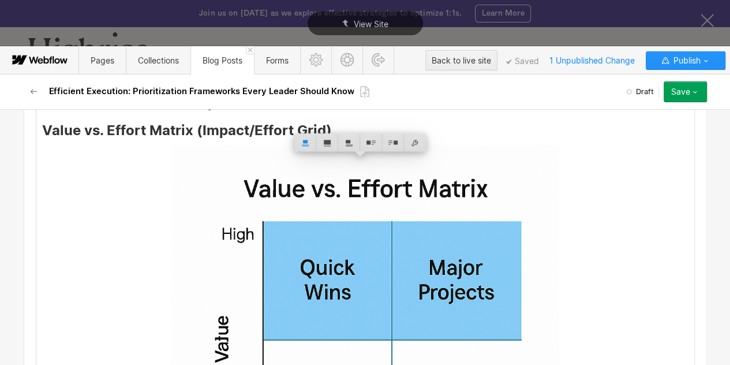
scroll to position [5298, 0]
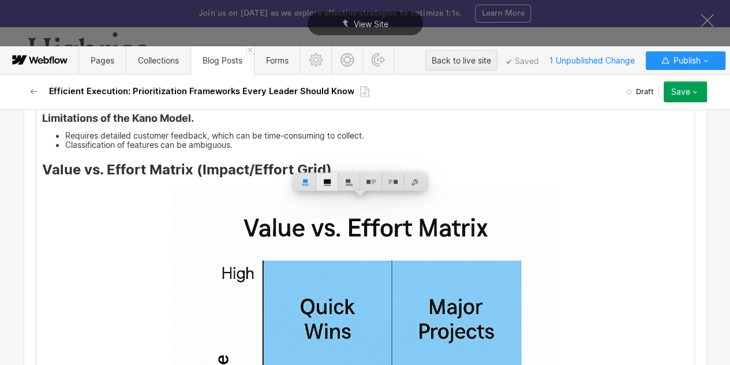
click at [323, 181] on div at bounding box center [327, 182] width 22 height 18
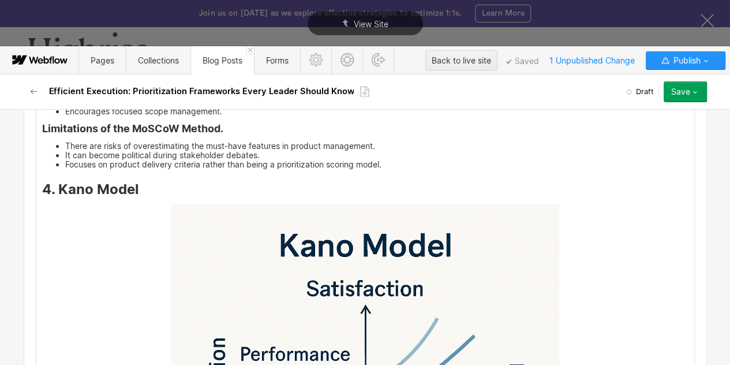
scroll to position [4577, 0]
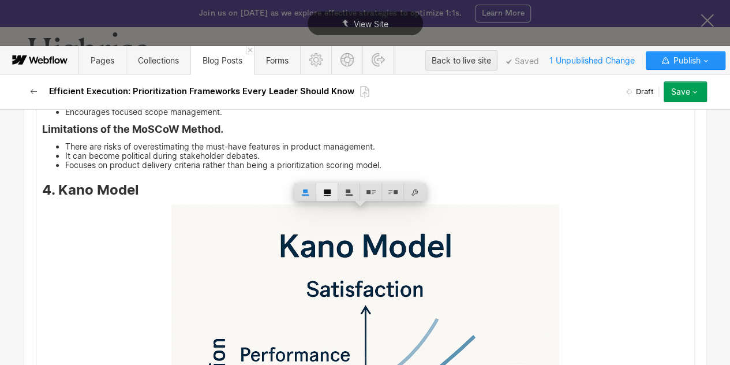
click at [325, 196] on div at bounding box center [327, 192] width 22 height 18
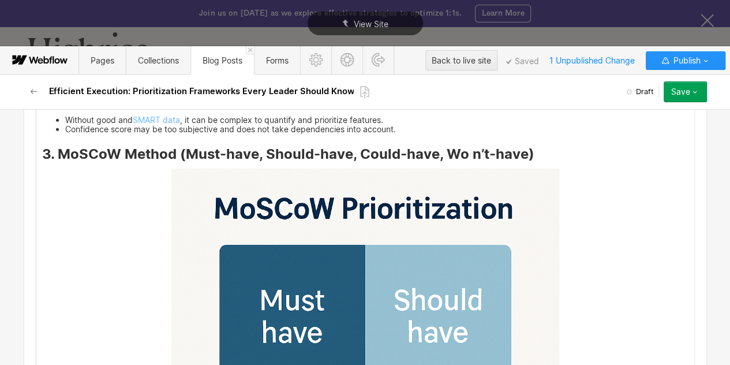
scroll to position [3933, 0]
click at [305, 254] on img at bounding box center [365, 362] width 388 height 388
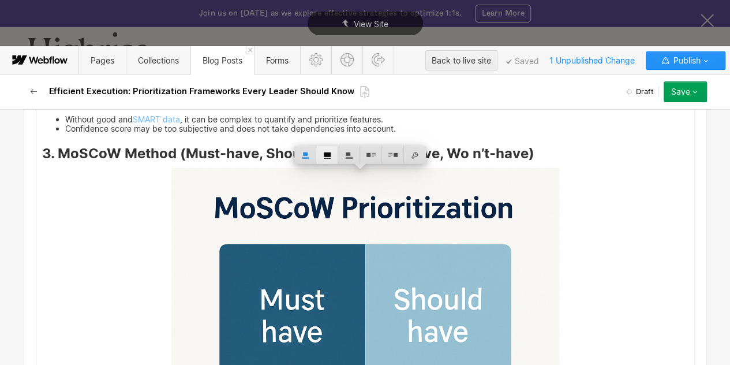
click at [321, 156] on div at bounding box center [327, 155] width 22 height 18
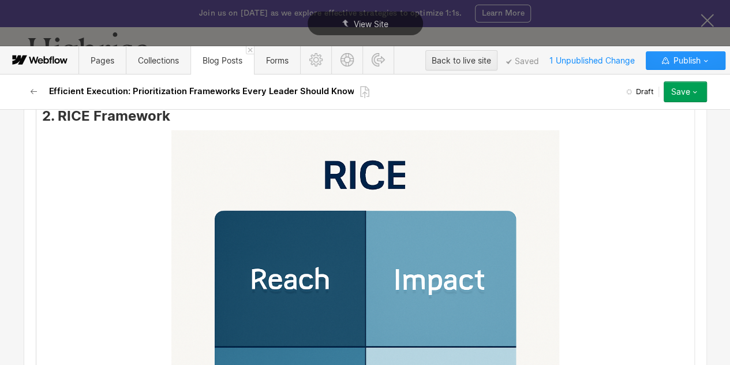
click at [298, 205] on img at bounding box center [365, 324] width 388 height 388
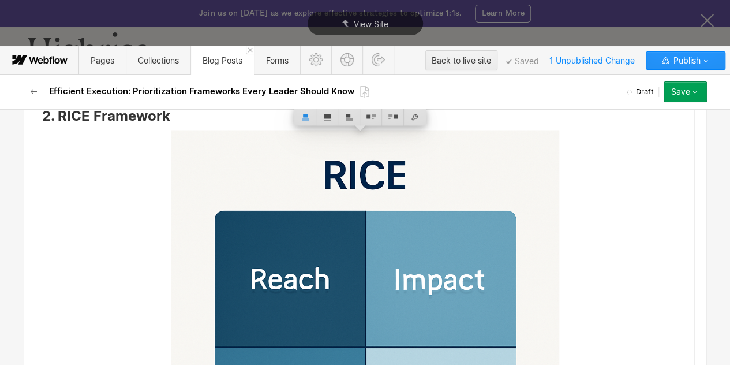
scroll to position [3278, 0]
click at [325, 112] on div at bounding box center [327, 117] width 22 height 18
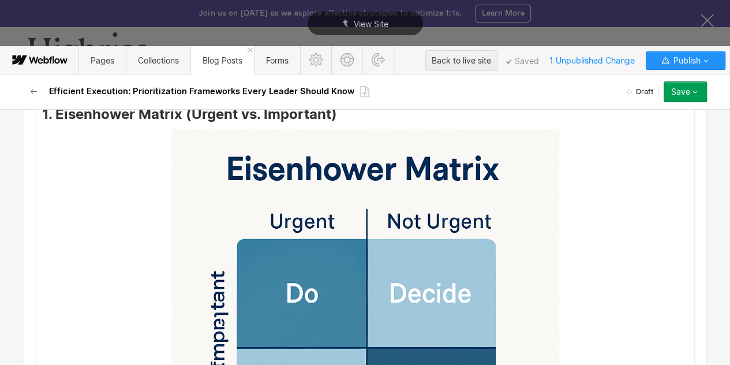
scroll to position [2600, 0]
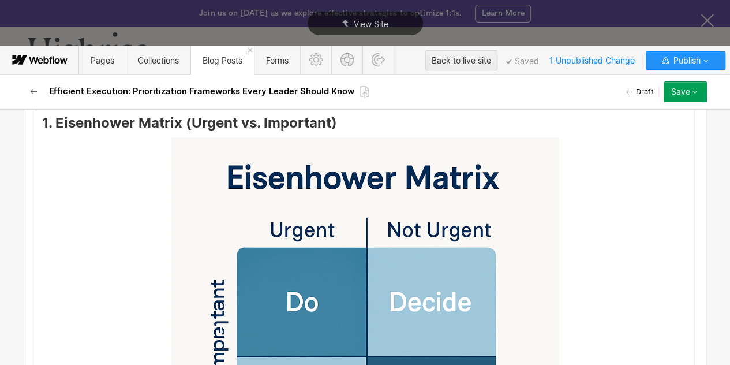
click at [301, 205] on img at bounding box center [365, 331] width 388 height 388
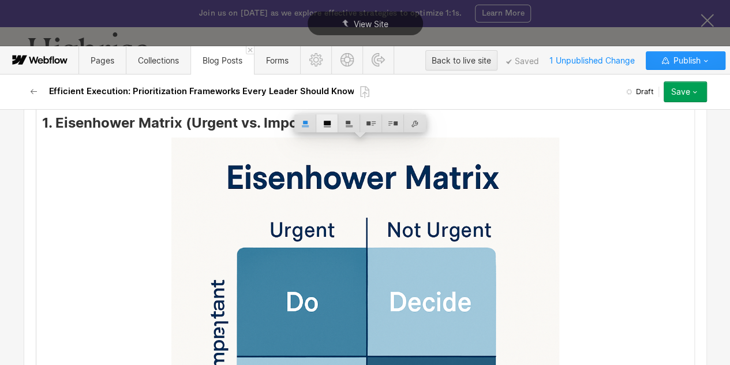
click at [328, 128] on div at bounding box center [327, 123] width 22 height 18
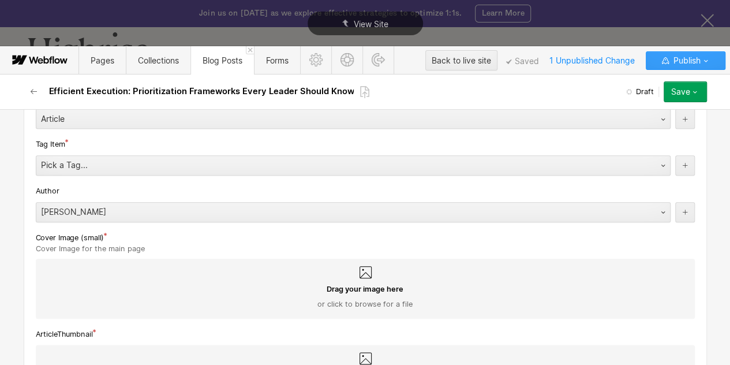
scroll to position [557, 0]
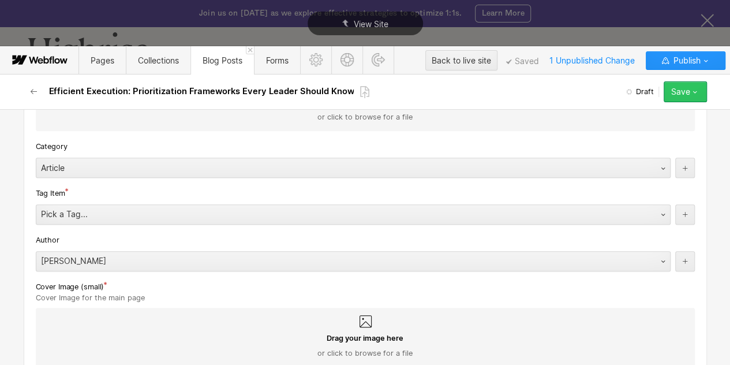
click at [679, 92] on div "Save" at bounding box center [680, 91] width 19 height 9
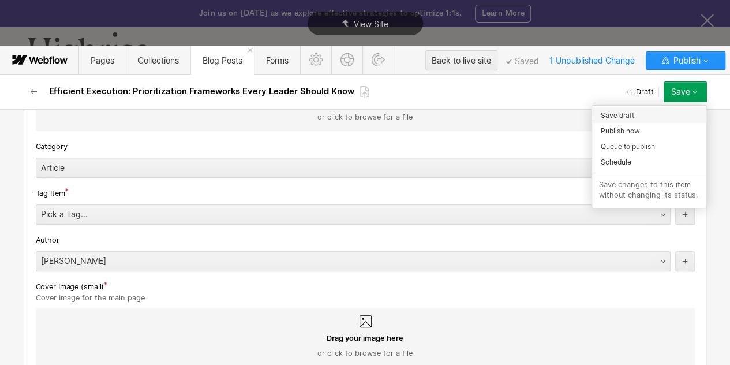
click at [617, 113] on span "Save draft" at bounding box center [617, 115] width 33 height 11
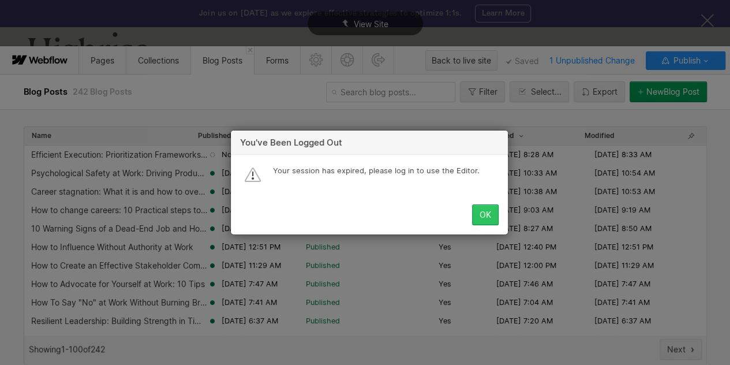
click at [492, 221] on button "OK" at bounding box center [485, 214] width 27 height 21
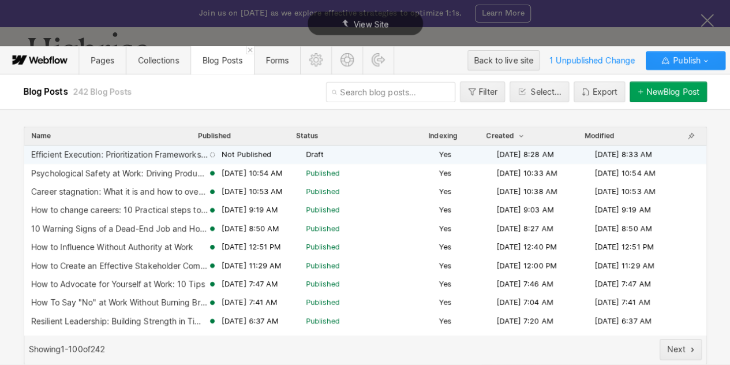
click at [262, 152] on span "Not Published" at bounding box center [247, 154] width 50 height 10
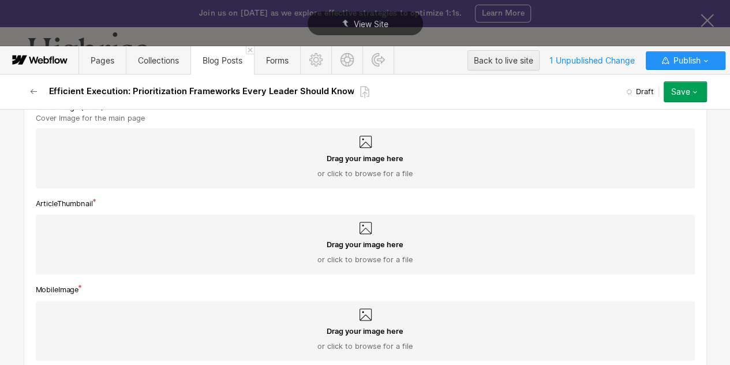
scroll to position [712, 0]
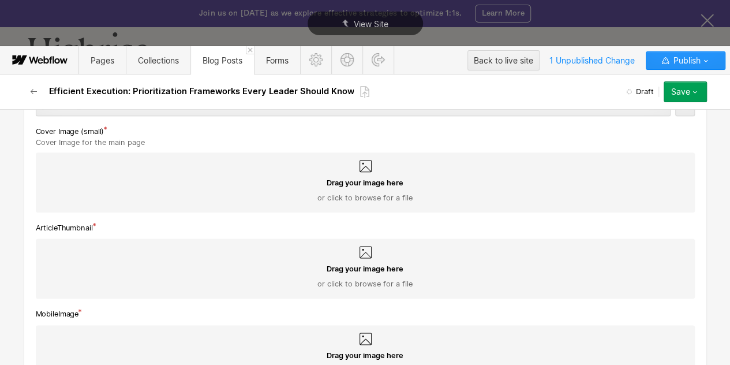
click at [242, 178] on div "Drag your image here or click to browse for a file" at bounding box center [365, 190] width 641 height 25
click at [0, 0] on input "Drag your image here or click to browse for a file" at bounding box center [0, 0] width 0 height 0
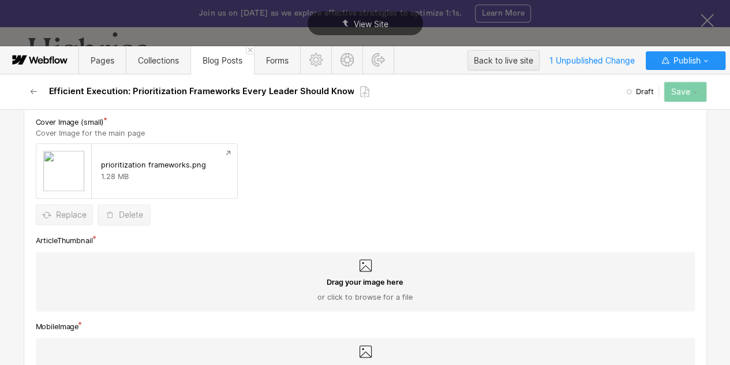
scroll to position [761, 0]
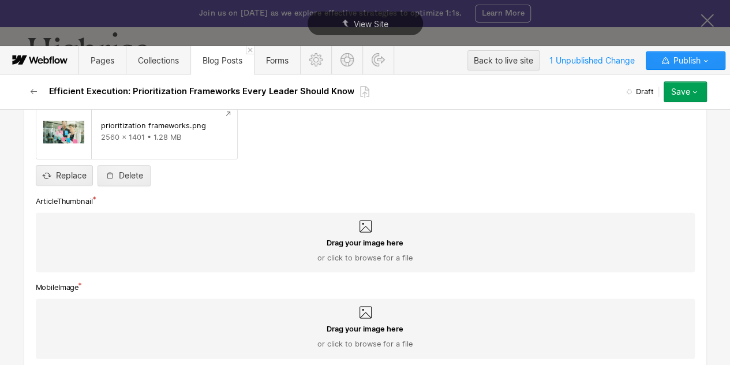
click at [445, 252] on div "Drag your image here or click to browse for a file" at bounding box center [365, 250] width 641 height 25
click at [0, 0] on input "Drag your image here or click to browse for a file" at bounding box center [0, 0] width 0 height 0
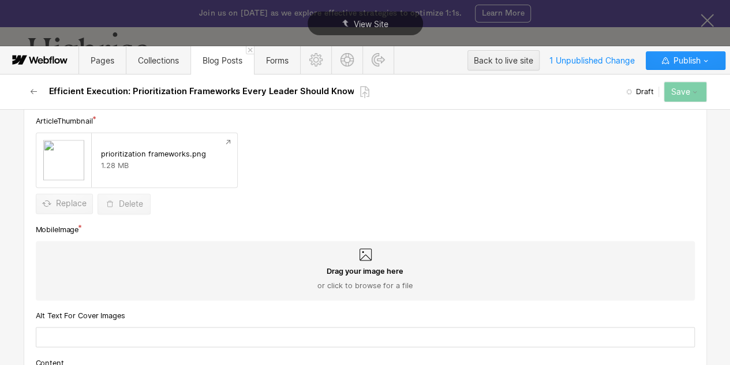
scroll to position [841, 0]
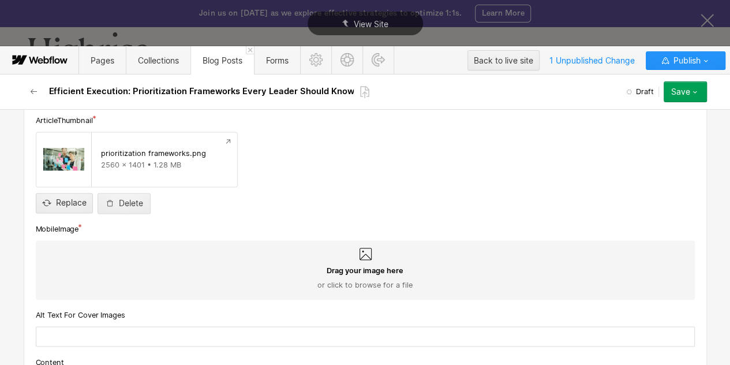
click at [459, 255] on div "Drag your image here or click to browse for a file" at bounding box center [365, 270] width 659 height 60
click at [0, 0] on input "Drag your image here or click to browse for a file" at bounding box center [0, 0] width 0 height 0
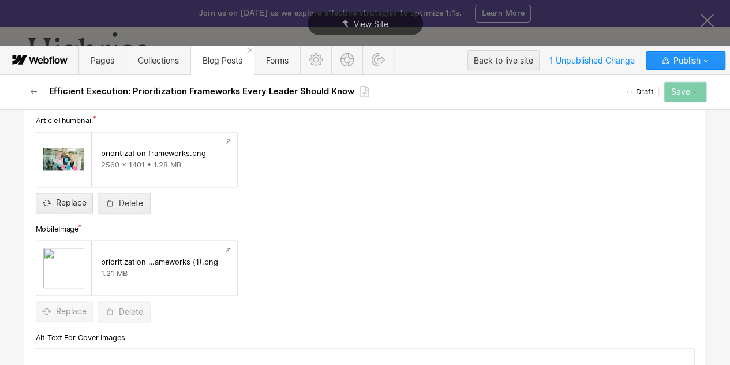
scroll to position [959, 0]
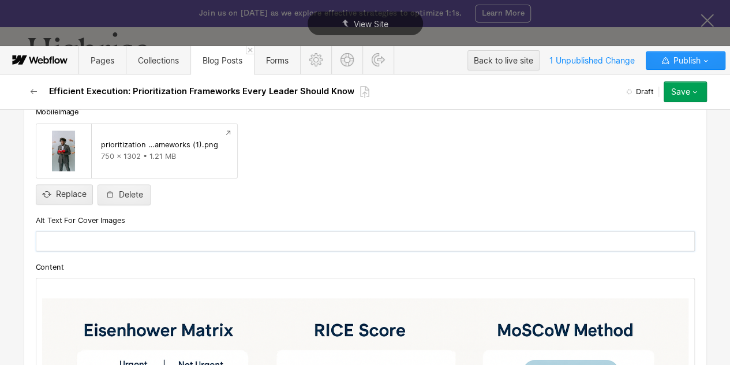
click at [186, 241] on input "text" at bounding box center [365, 241] width 659 height 20
paste input "Visual representation of prioritization frameworks for effective decision-makin…"
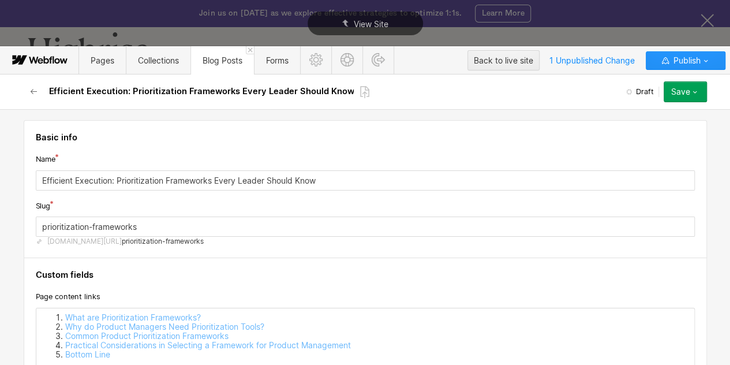
scroll to position [0, 0]
type input "Visual representation of prioritization frameworks for effective decision-makin…"
drag, startPoint x: 239, startPoint y: 94, endPoint x: 419, endPoint y: 141, distance: 185.5
click at [419, 141] on div "Efficient Execution: Prioritization Frameworks Every Leader Should Know Draft S…" at bounding box center [365, 219] width 730 height 290
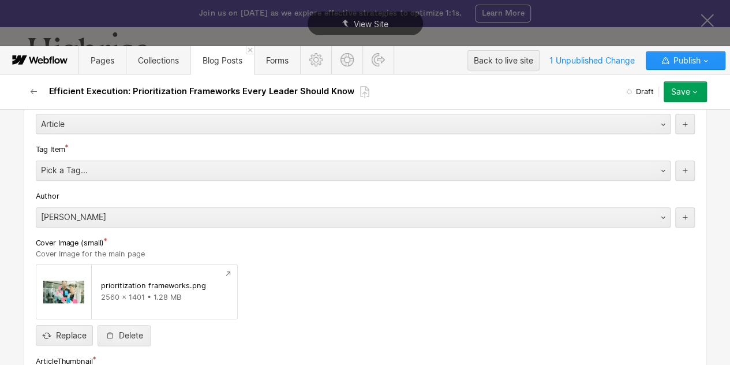
scroll to position [600, 0]
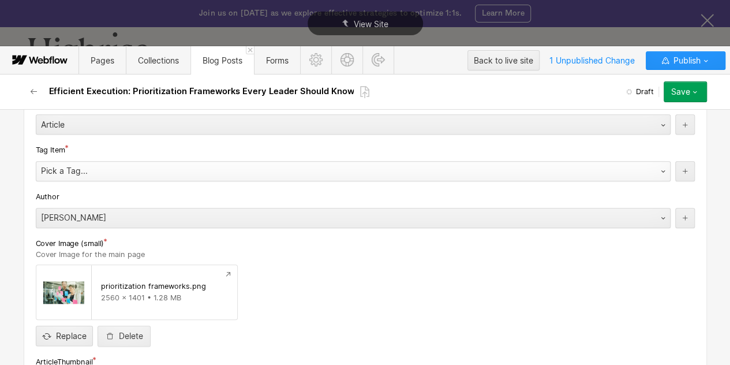
click at [95, 178] on div "Pick a Tag..." at bounding box center [341, 171] width 611 height 18
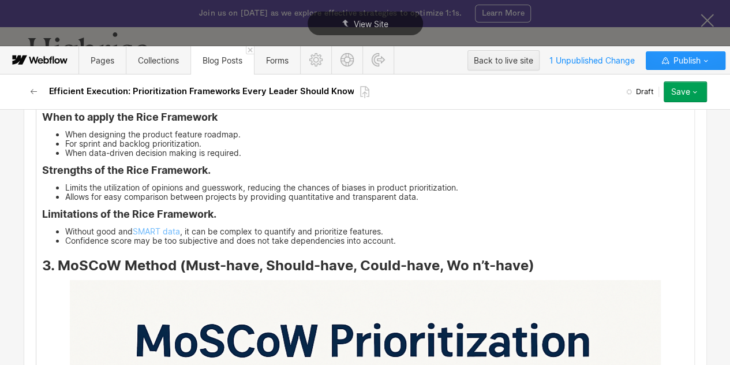
scroll to position [4532, 0]
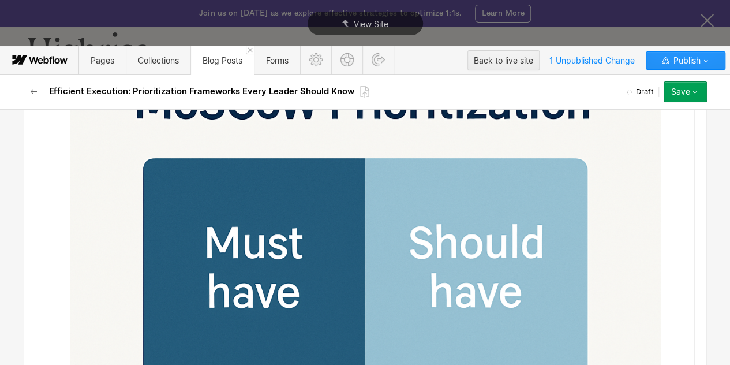
click at [684, 98] on button "Save" at bounding box center [685, 91] width 43 height 21
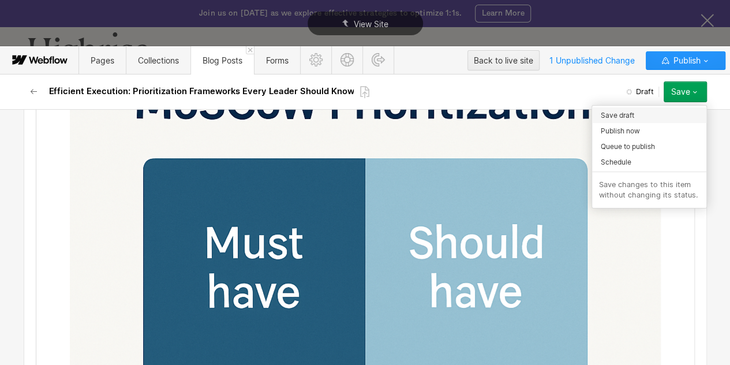
click at [609, 117] on span "Save draft" at bounding box center [617, 115] width 33 height 11
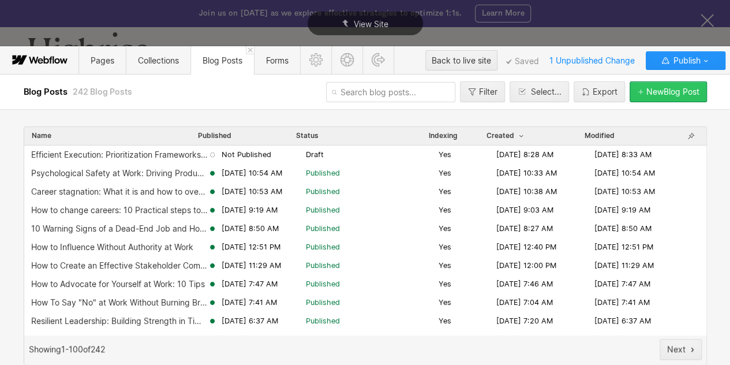
click at [661, 91] on div "New Blog Post" at bounding box center [672, 91] width 53 height 9
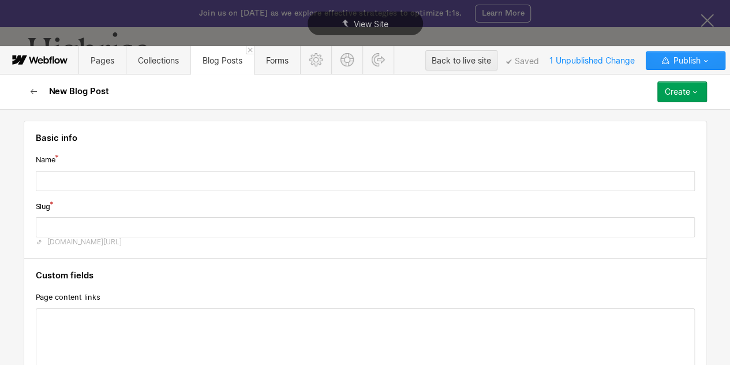
click at [29, 92] on icon "button" at bounding box center [33, 91] width 9 height 9
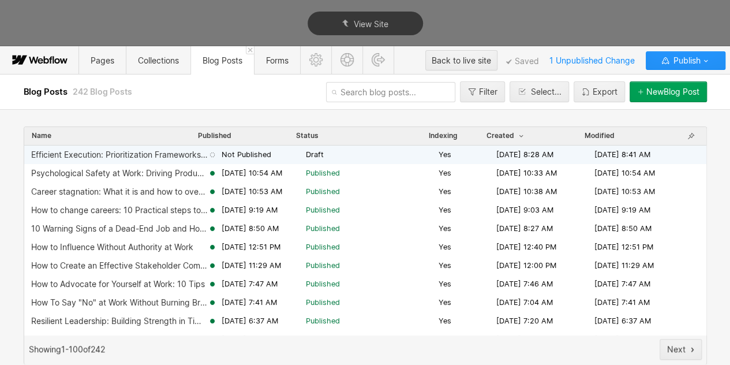
click at [80, 154] on div "Efficient Execution: Prioritization Frameworks Every Leader Should Know" at bounding box center [119, 154] width 177 height 9
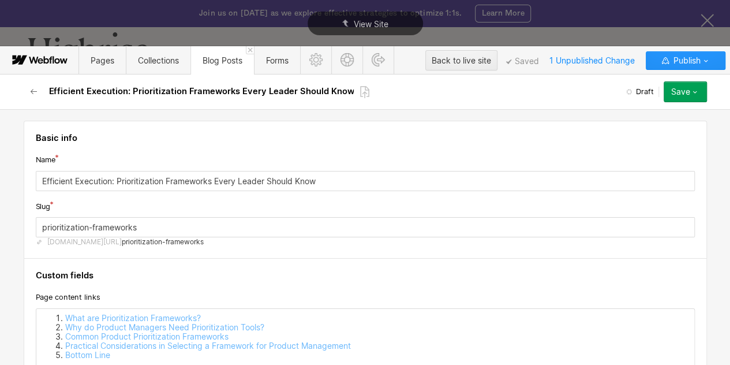
click at [680, 96] on div "Save" at bounding box center [680, 91] width 19 height 9
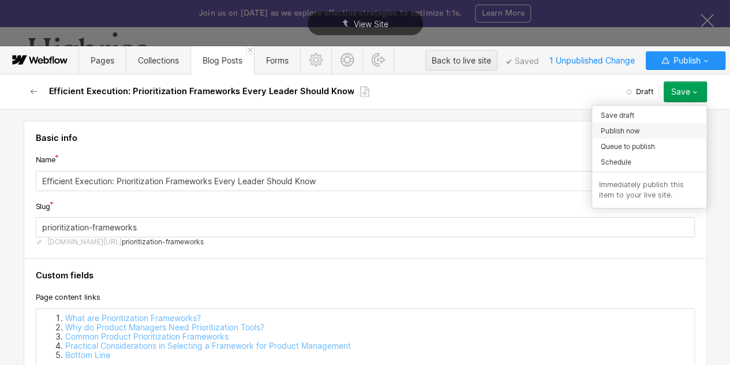
click at [623, 126] on span "Publish now" at bounding box center [620, 130] width 39 height 11
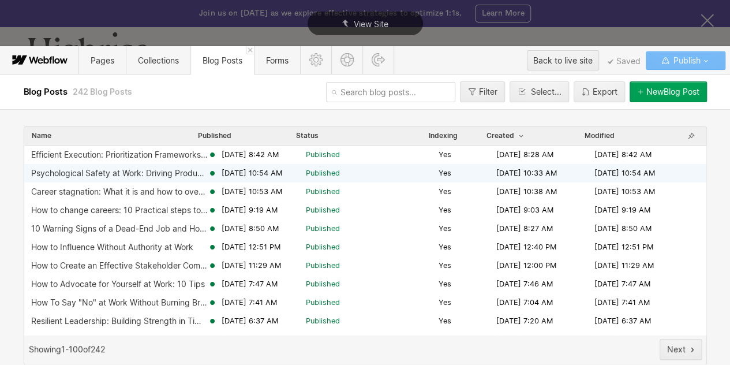
click at [337, 175] on span "Published" at bounding box center [370, 173] width 128 height 10
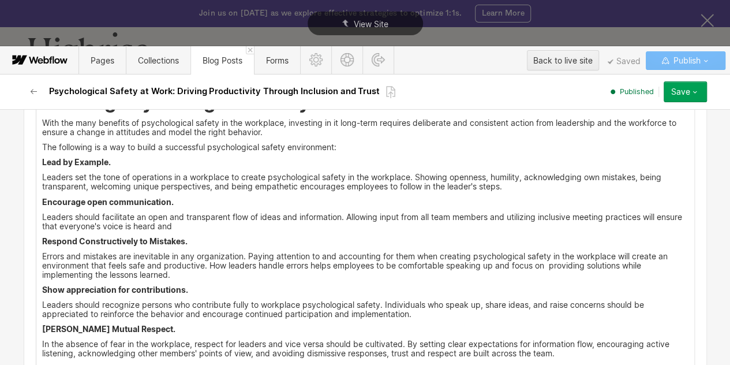
scroll to position [3064, 0]
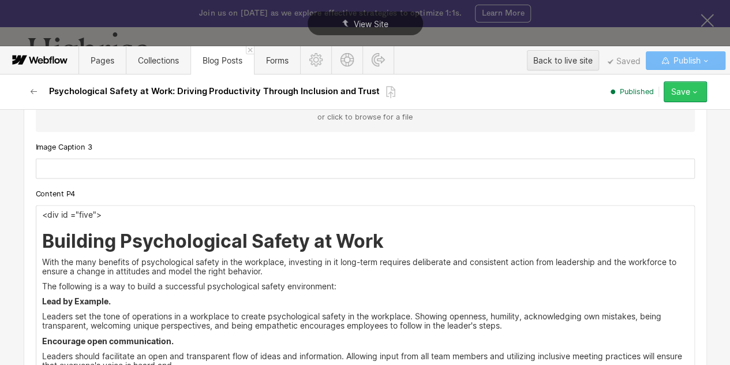
click at [695, 92] on icon "button" at bounding box center [694, 91] width 9 height 9
